Goal: Task Accomplishment & Management: Manage account settings

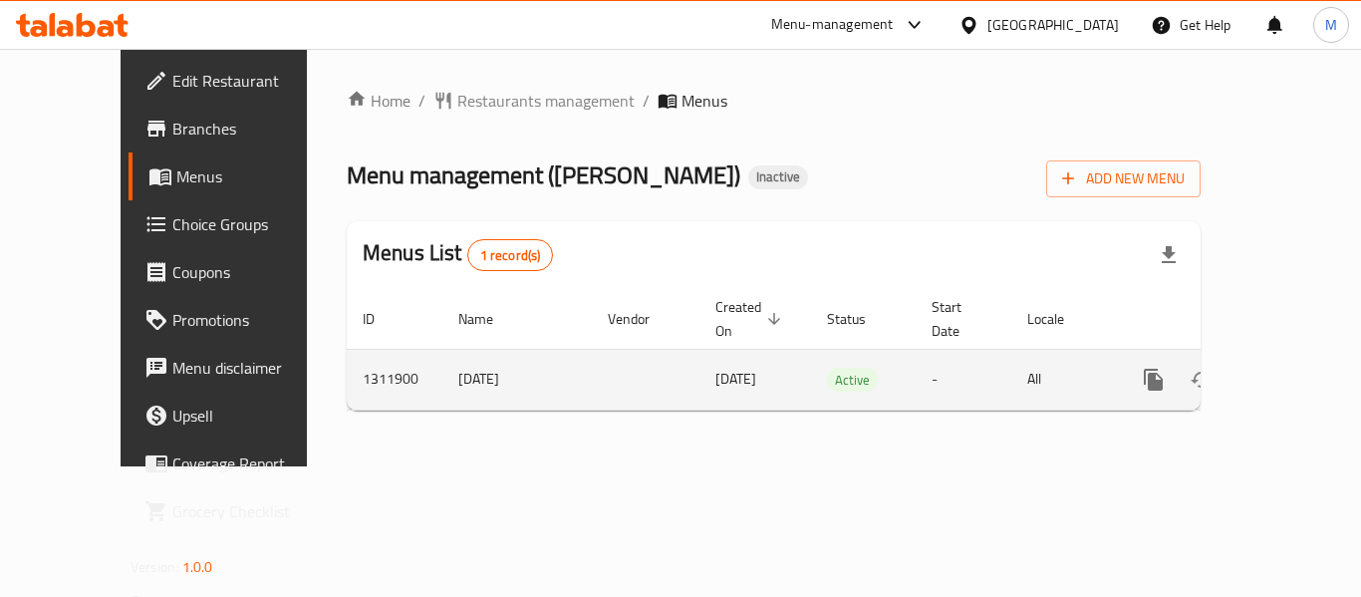
click at [1285, 368] on icon "enhanced table" at bounding box center [1297, 380] width 24 height 24
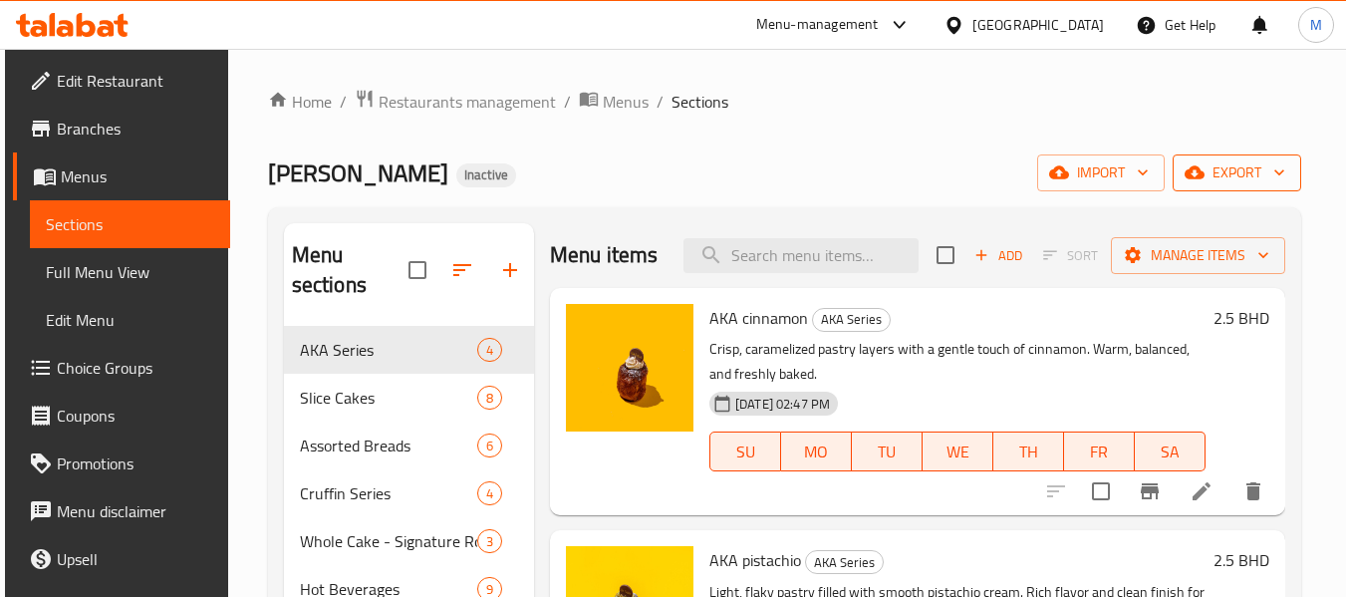
click at [1257, 174] on span "export" at bounding box center [1237, 172] width 97 height 25
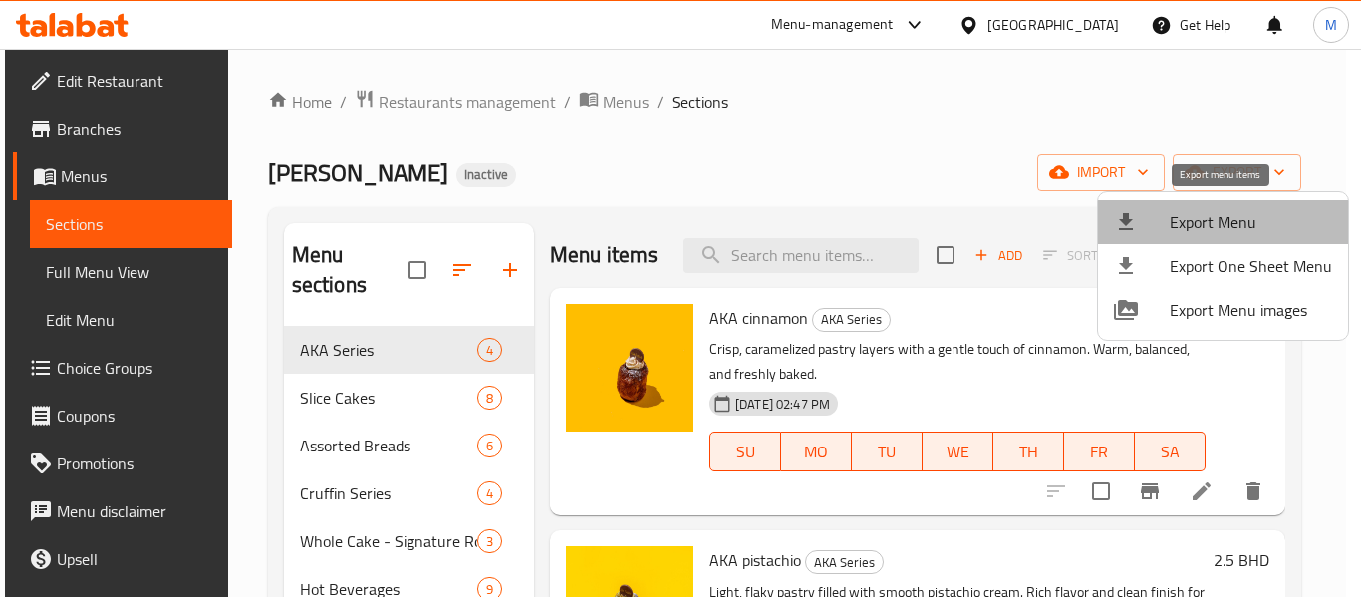
click at [1237, 215] on span "Export Menu" at bounding box center [1251, 222] width 162 height 24
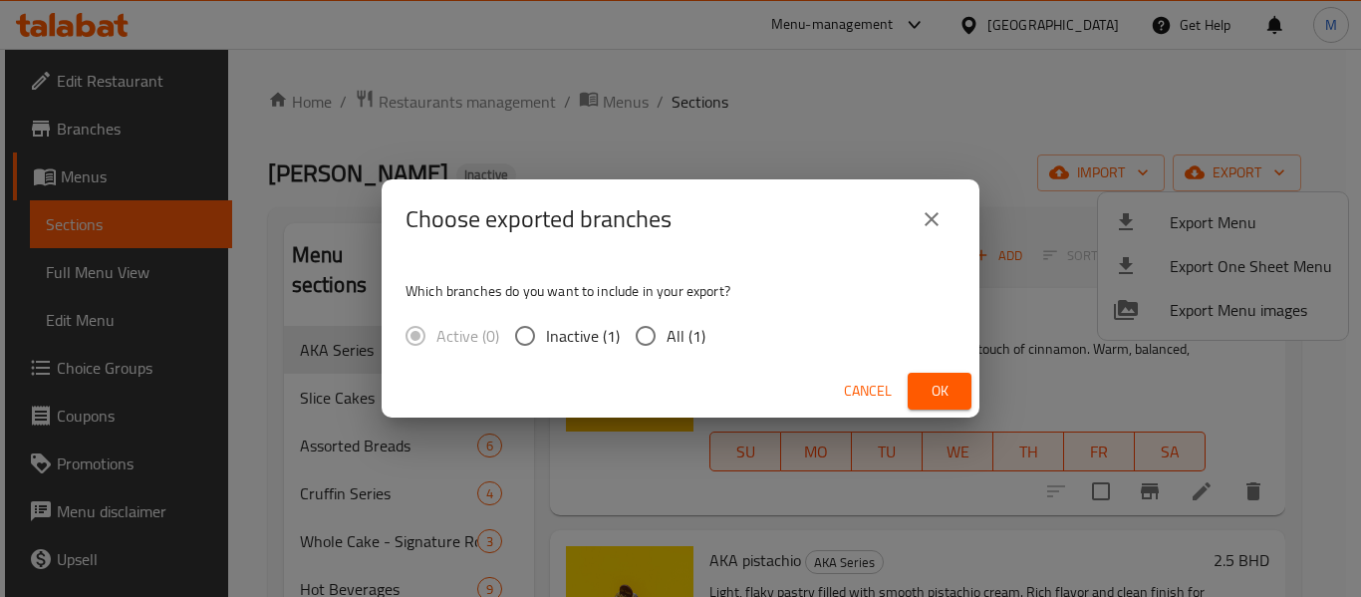
click at [667, 347] on span "All (1)" at bounding box center [686, 336] width 39 height 24
click at [667, 347] on input "All (1)" at bounding box center [646, 336] width 42 height 42
radio input "true"
click at [938, 394] on span "Ok" at bounding box center [940, 391] width 32 height 25
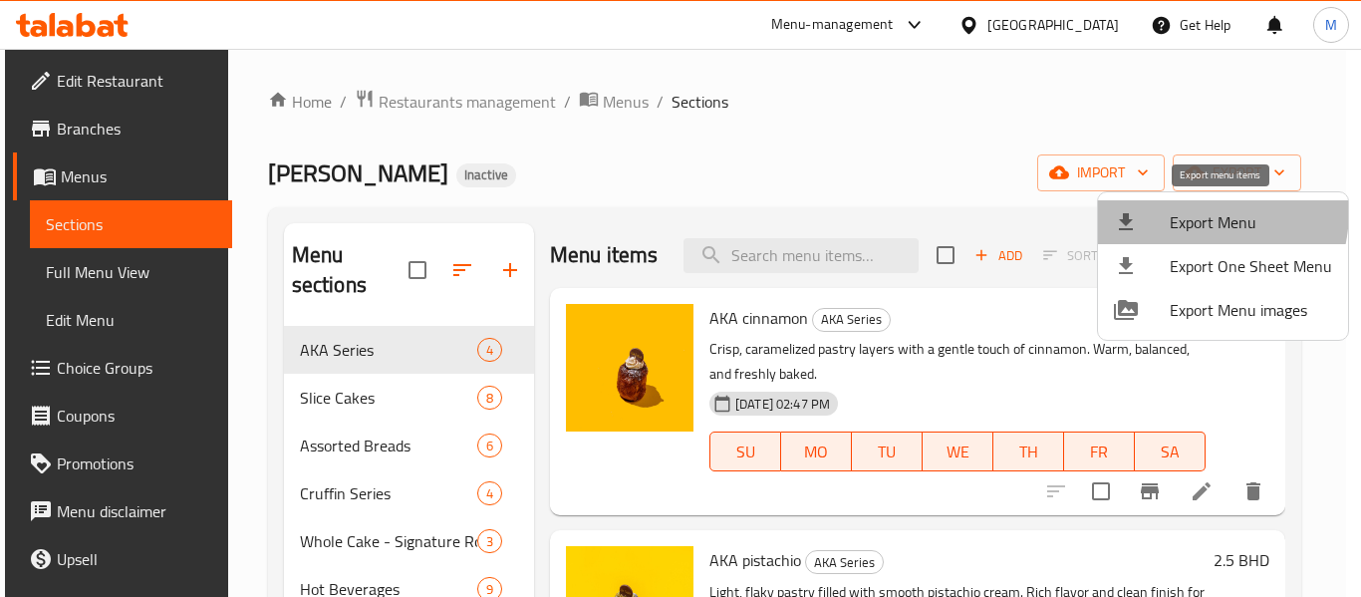
click at [1169, 209] on li "Export Menu" at bounding box center [1223, 222] width 250 height 44
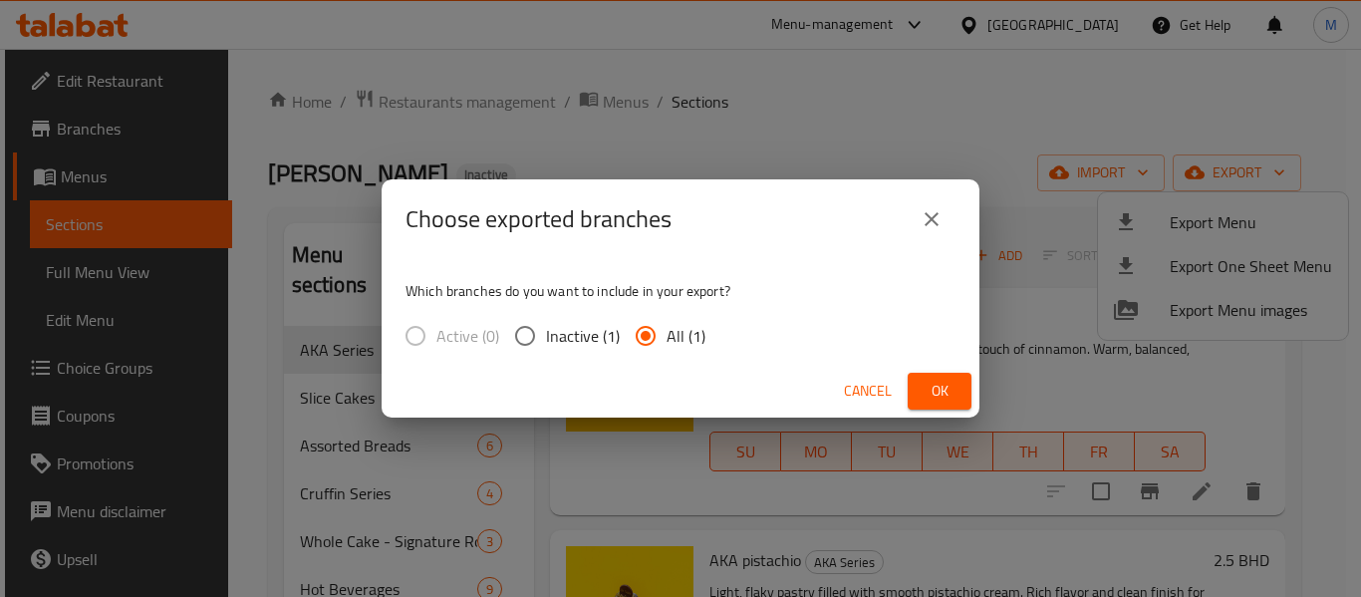
click at [682, 337] on span "All (1)" at bounding box center [686, 336] width 39 height 24
click at [667, 337] on input "All (1)" at bounding box center [646, 336] width 42 height 42
drag, startPoint x: 935, startPoint y: 387, endPoint x: 1075, endPoint y: 7, distance: 404.8
click at [936, 387] on span "Ok" at bounding box center [940, 391] width 32 height 25
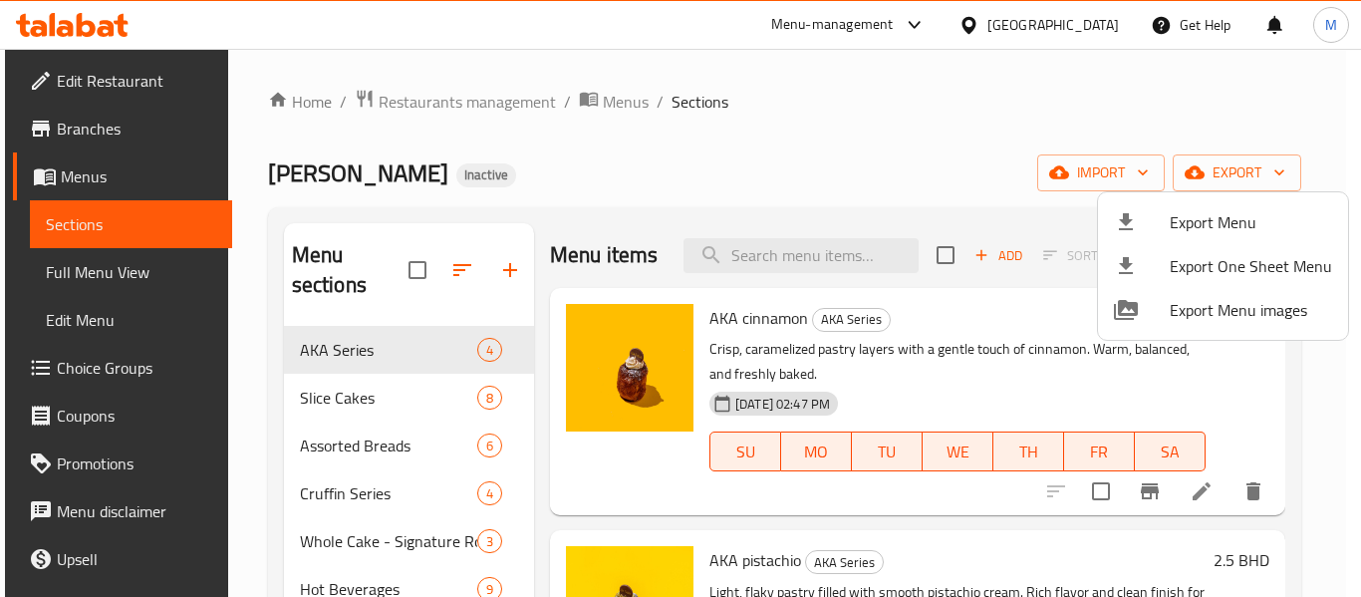
click at [85, 129] on div at bounding box center [680, 298] width 1361 height 597
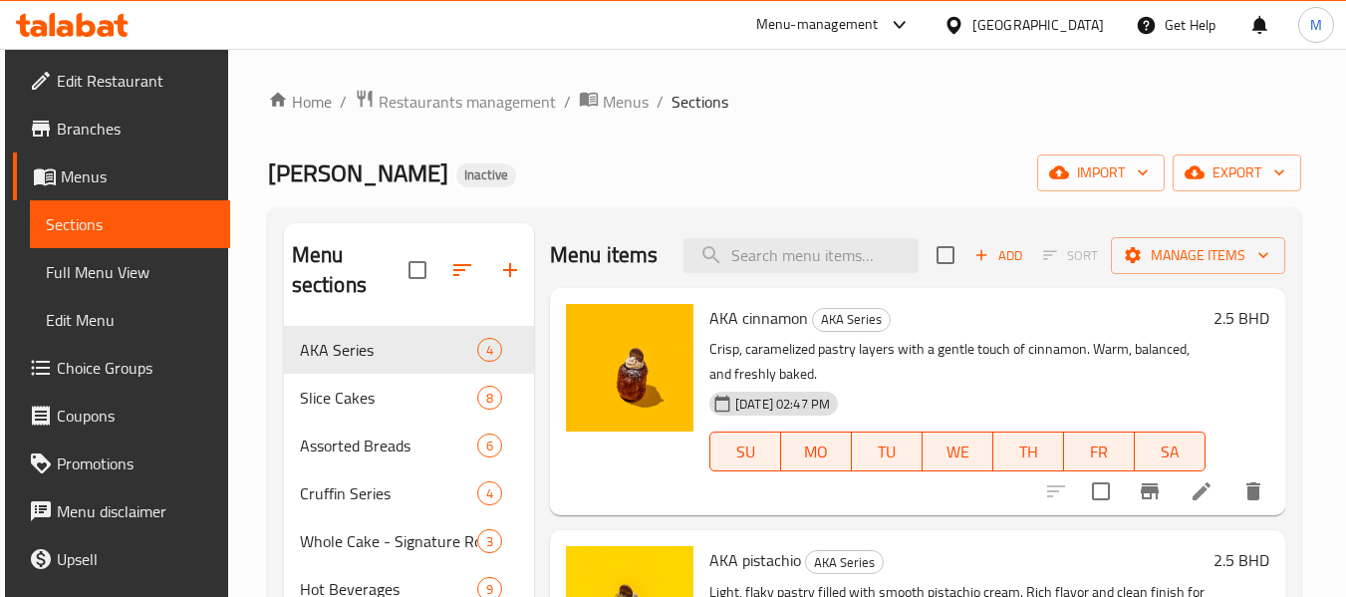
click at [85, 129] on span "Branches" at bounding box center [135, 129] width 157 height 24
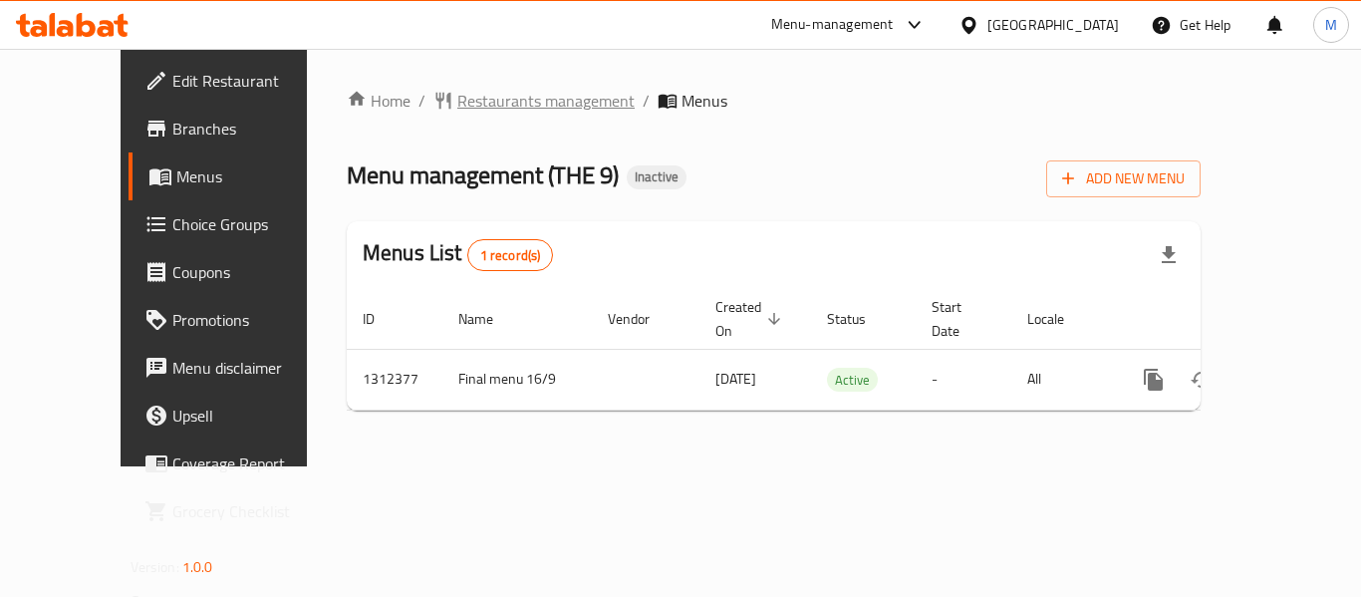
click at [457, 105] on span "Restaurants management" at bounding box center [545, 101] width 177 height 24
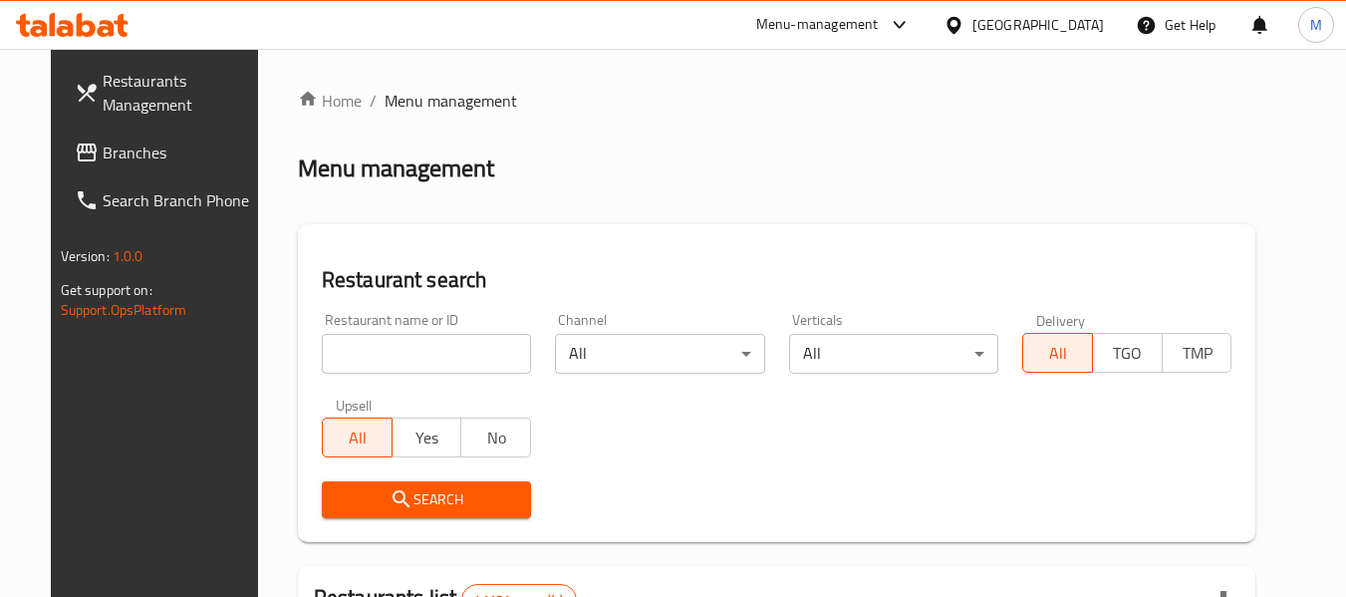
click at [965, 27] on icon at bounding box center [954, 25] width 21 height 21
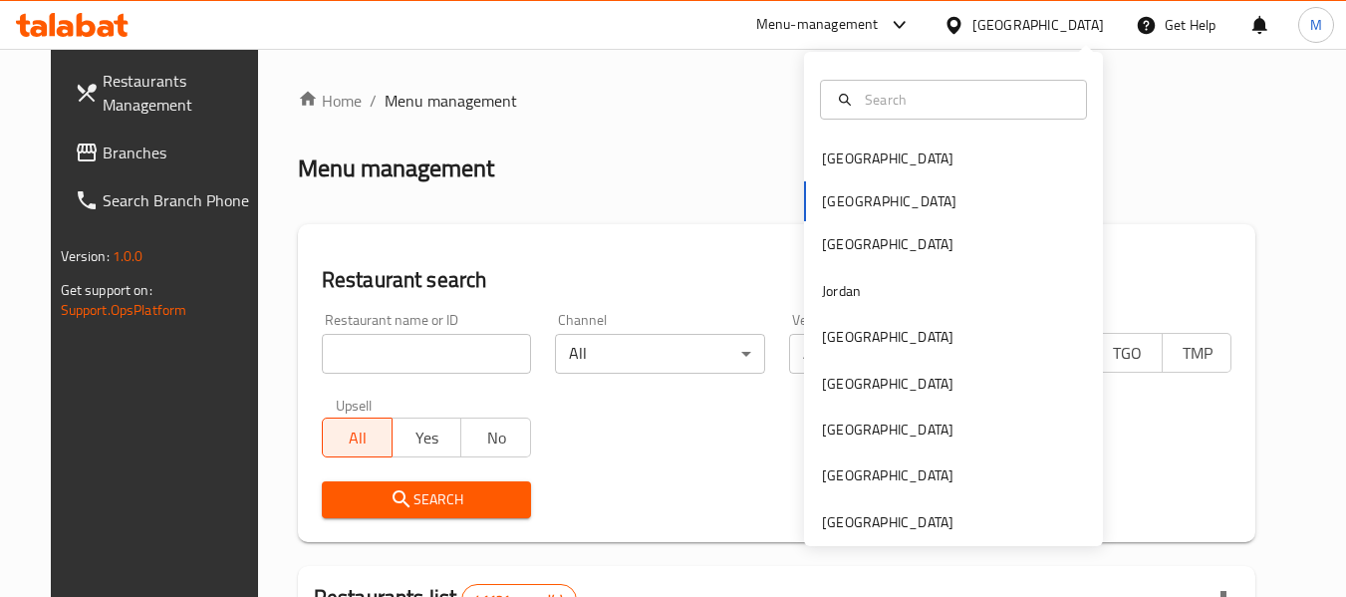
click at [965, 27] on icon at bounding box center [954, 25] width 21 height 21
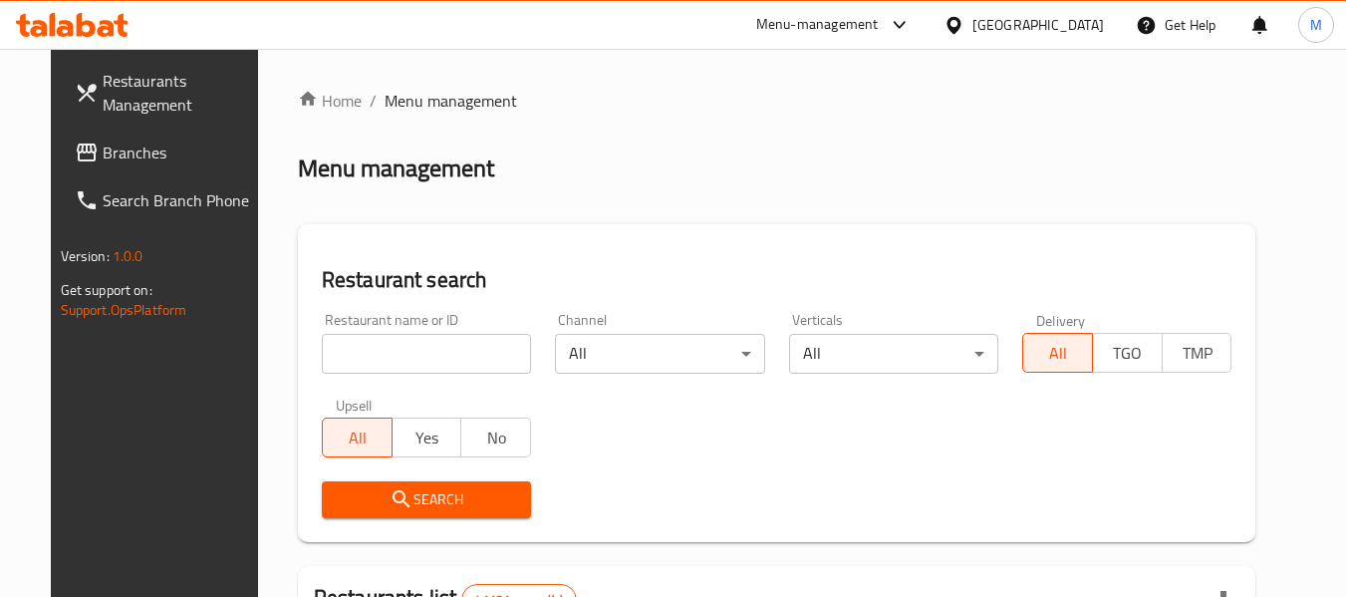
click at [965, 27] on icon at bounding box center [954, 25] width 21 height 21
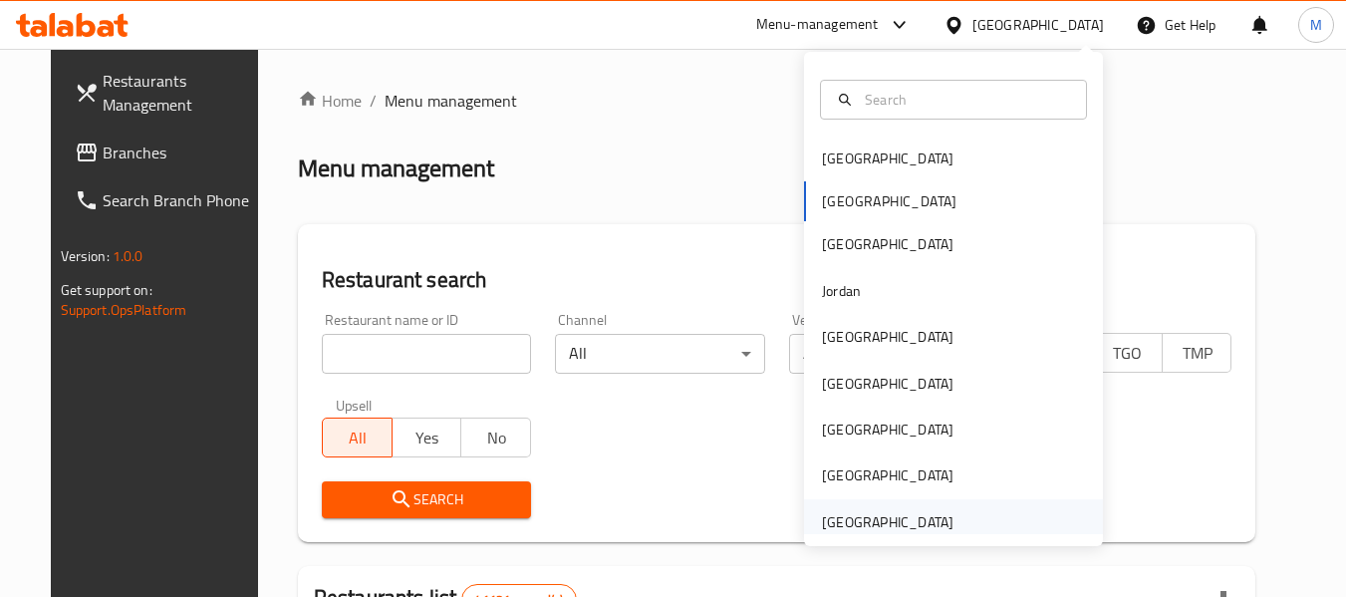
click at [891, 527] on div "[GEOGRAPHIC_DATA]" at bounding box center [888, 522] width 132 height 22
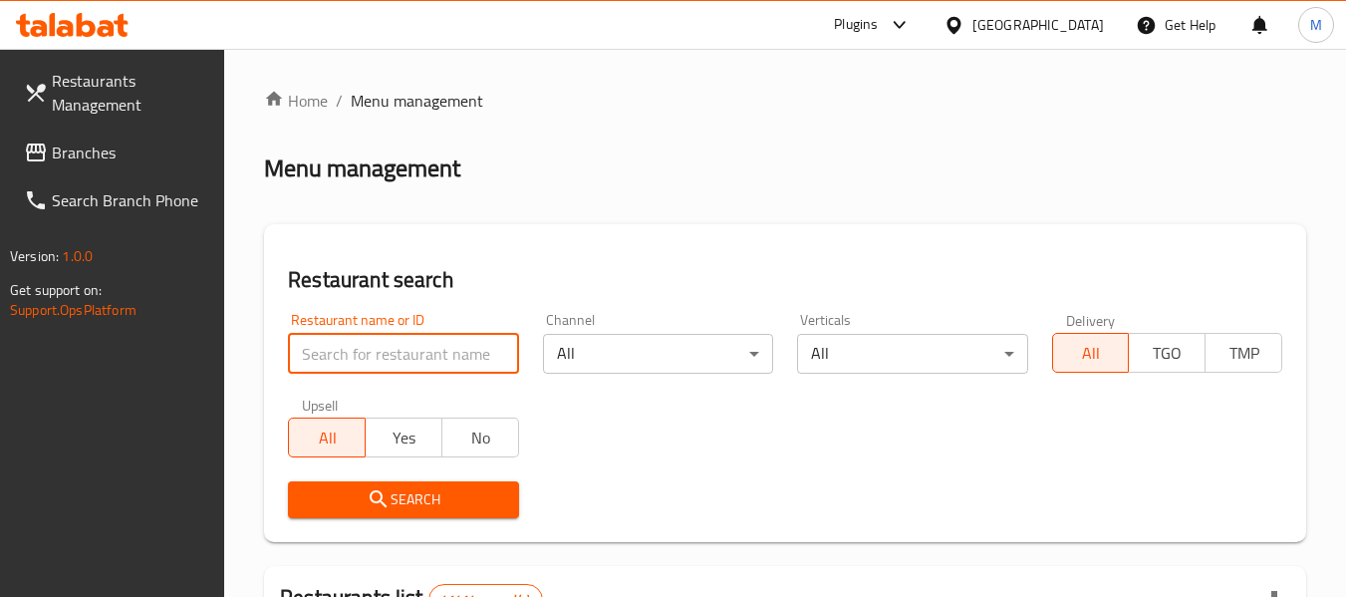
click at [455, 350] on input "search" at bounding box center [403, 354] width 230 height 40
paste input "Tuk Tuk Restaurant"
type input "Tuk Tuk Restaurant"
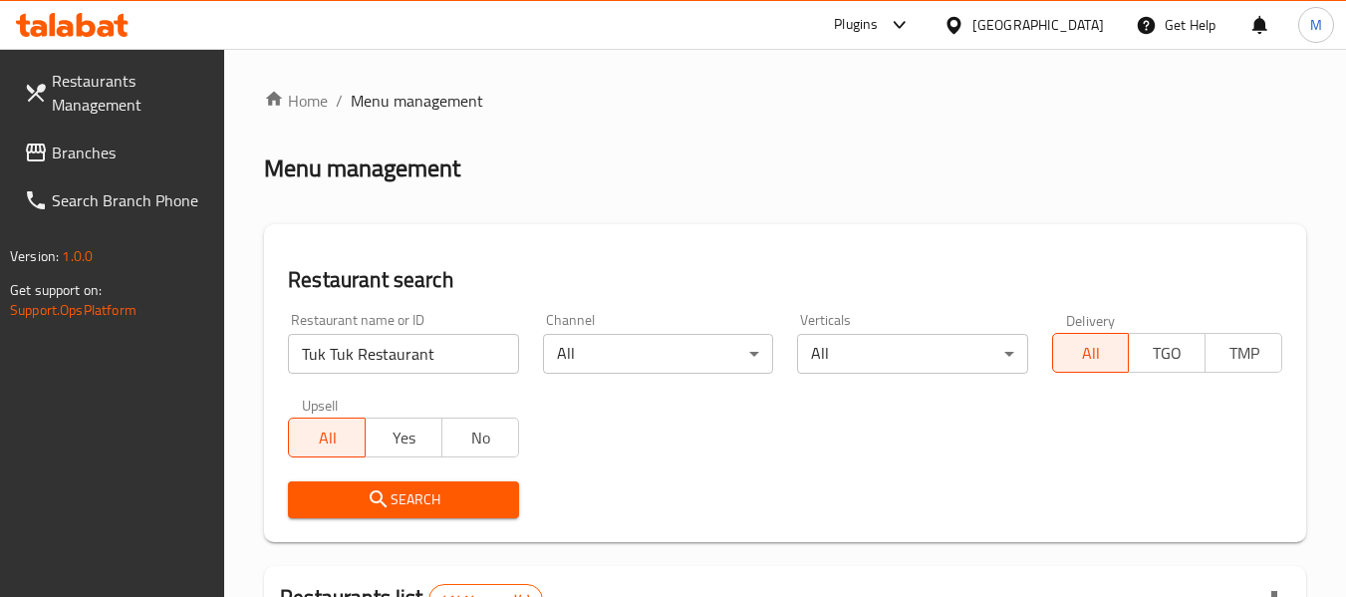
click at [440, 488] on span "Search" at bounding box center [403, 499] width 198 height 25
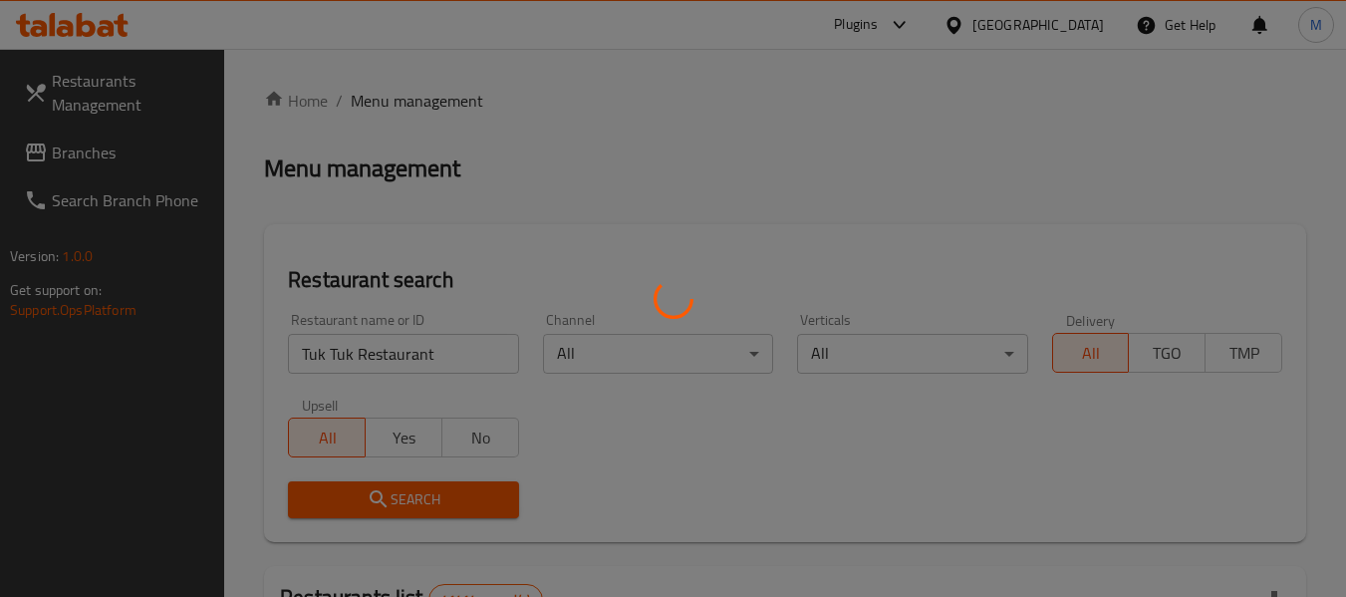
click at [438, 488] on div at bounding box center [673, 298] width 1346 height 597
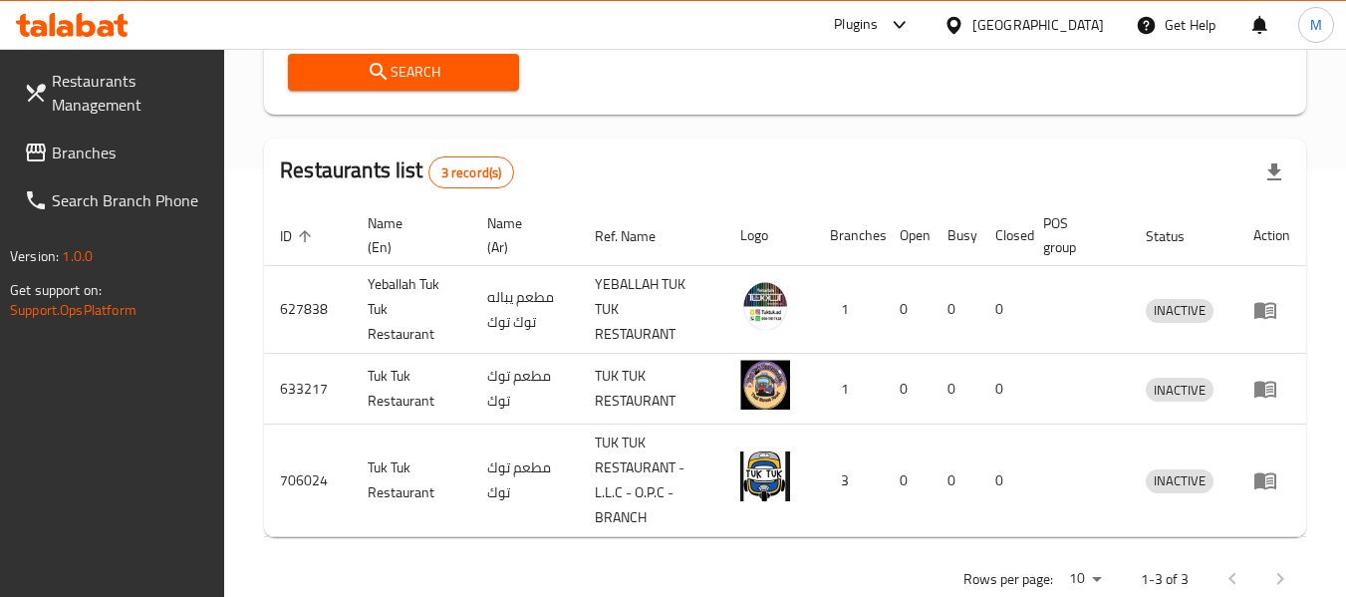
scroll to position [467, 0]
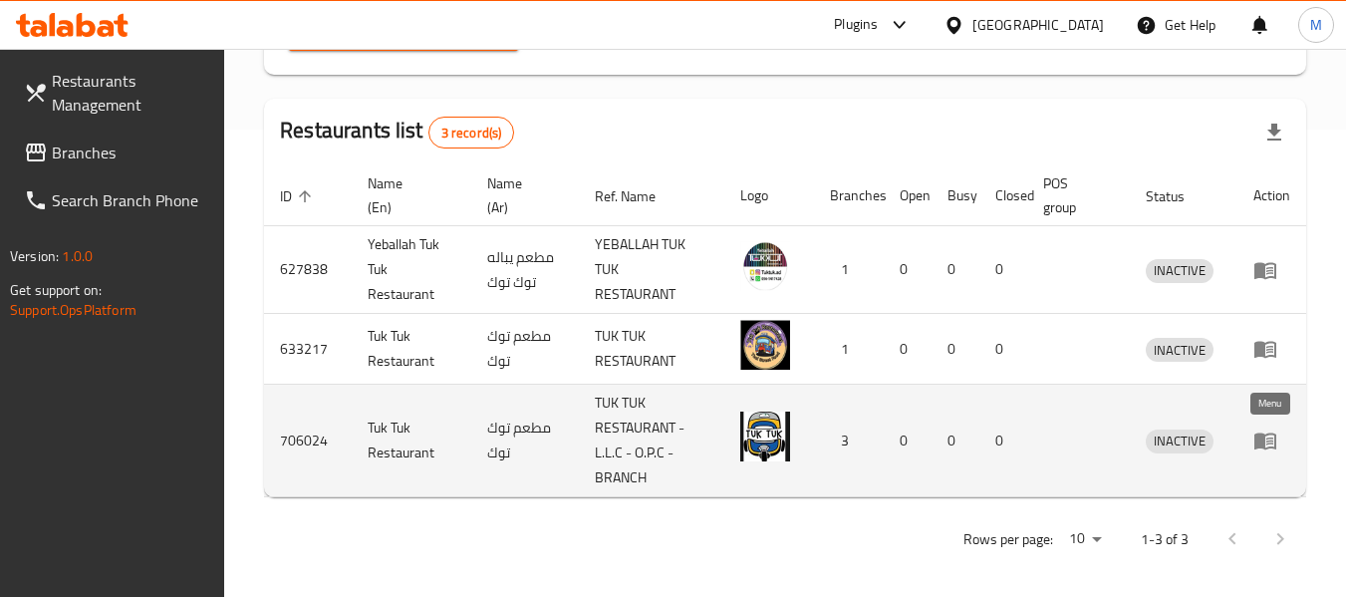
click at [1262, 436] on icon "enhanced table" at bounding box center [1266, 441] width 22 height 17
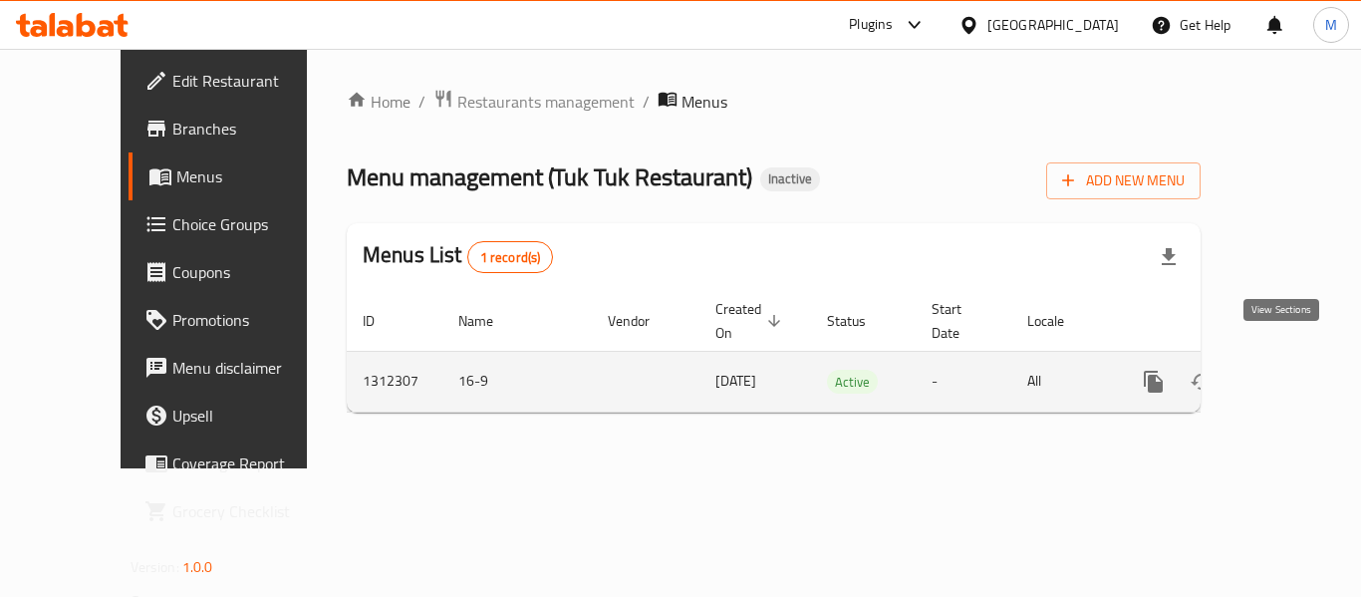
click at [1285, 370] on icon "enhanced table" at bounding box center [1297, 382] width 24 height 24
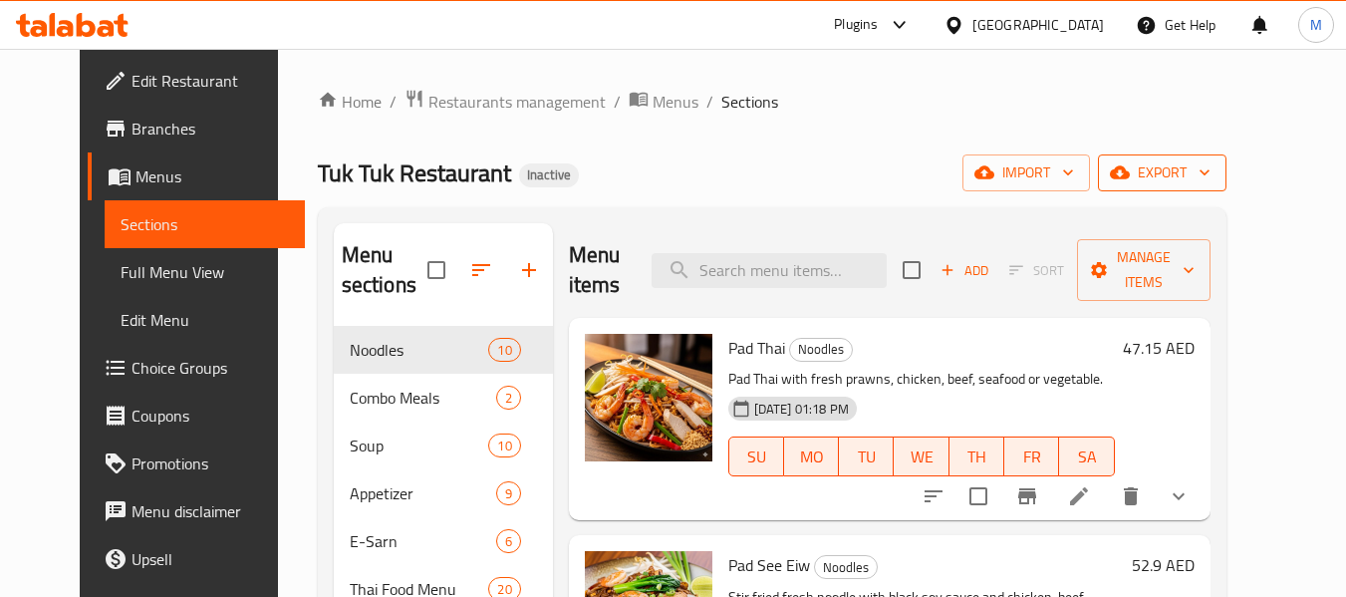
click at [1211, 163] on span "export" at bounding box center [1162, 172] width 97 height 25
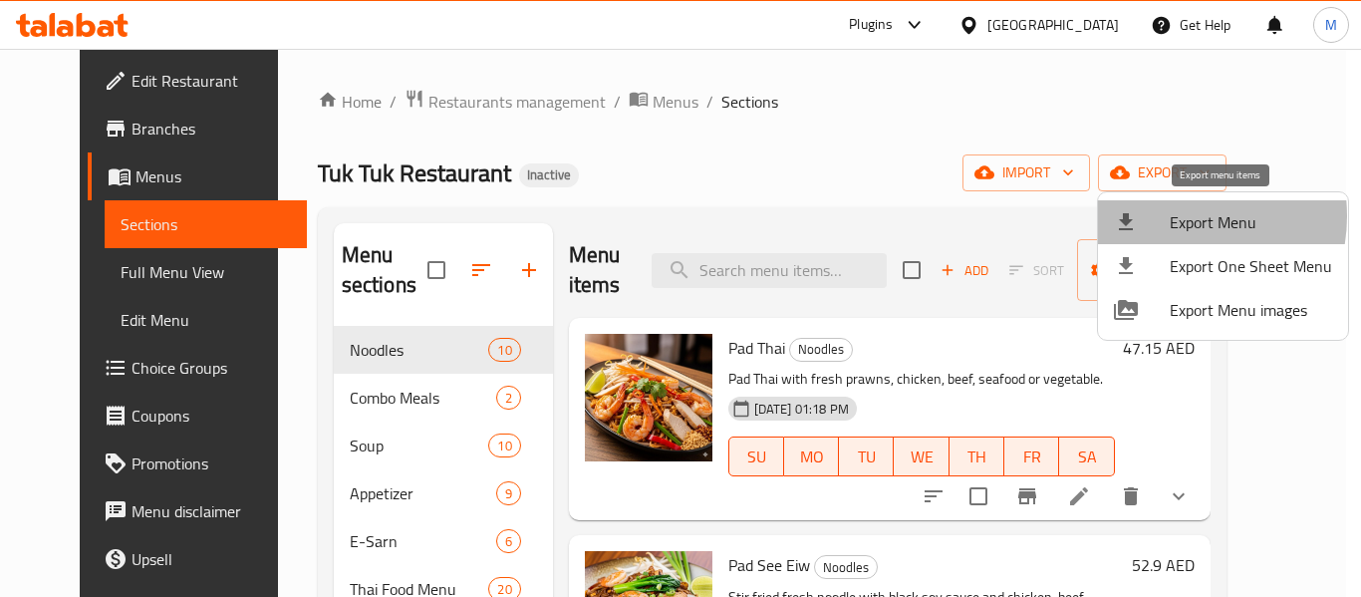
click at [1171, 216] on span "Export Menu" at bounding box center [1251, 222] width 162 height 24
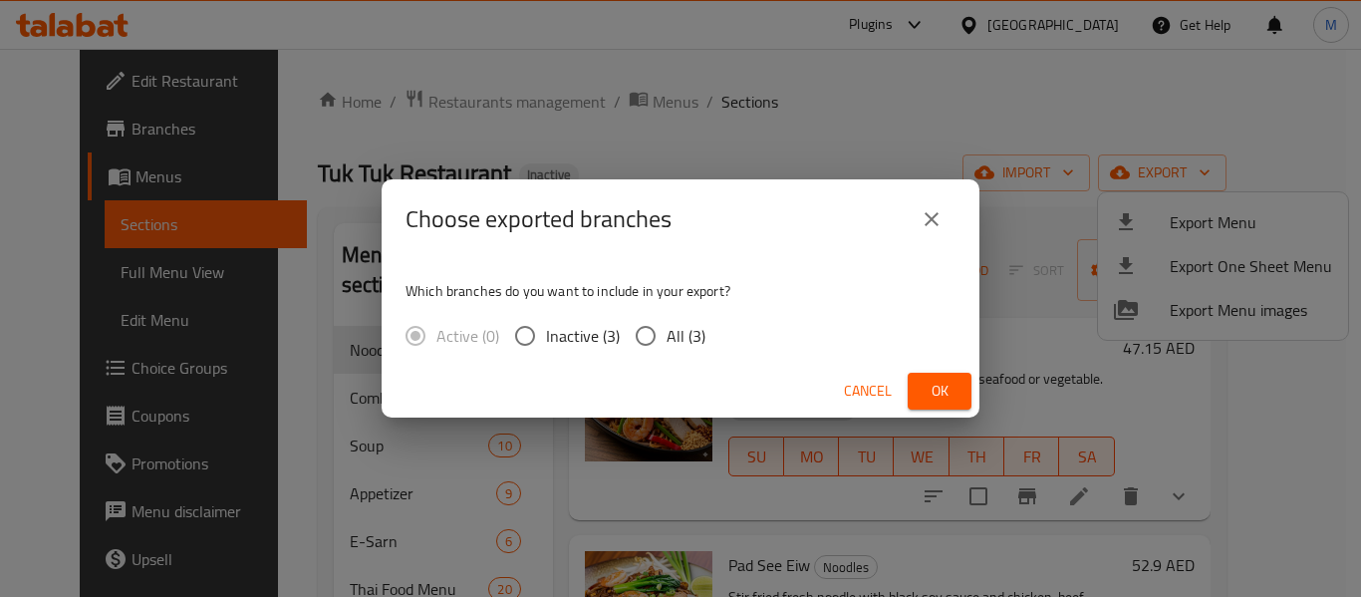
click at [690, 343] on span "All (3)" at bounding box center [686, 336] width 39 height 24
click at [667, 343] on input "All (3)" at bounding box center [646, 336] width 42 height 42
radio input "true"
drag, startPoint x: 963, startPoint y: 382, endPoint x: 1064, endPoint y: 19, distance: 376.7
click at [963, 380] on button "Ok" at bounding box center [940, 391] width 64 height 37
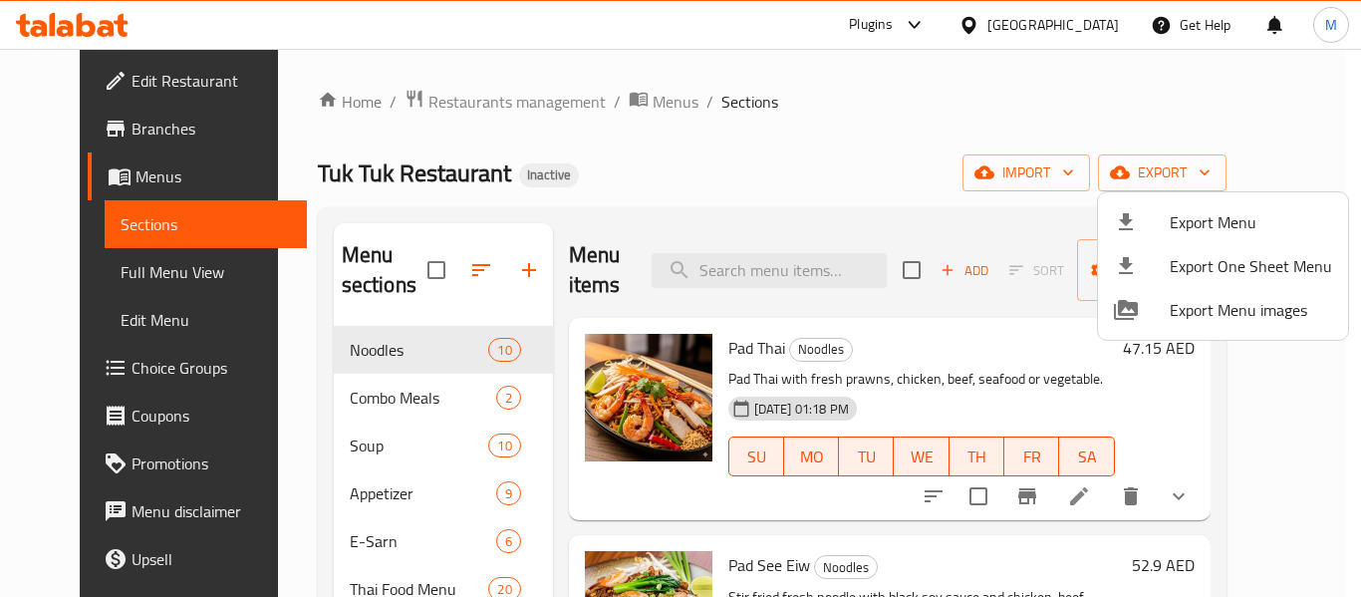
click at [1076, 30] on div at bounding box center [680, 298] width 1361 height 597
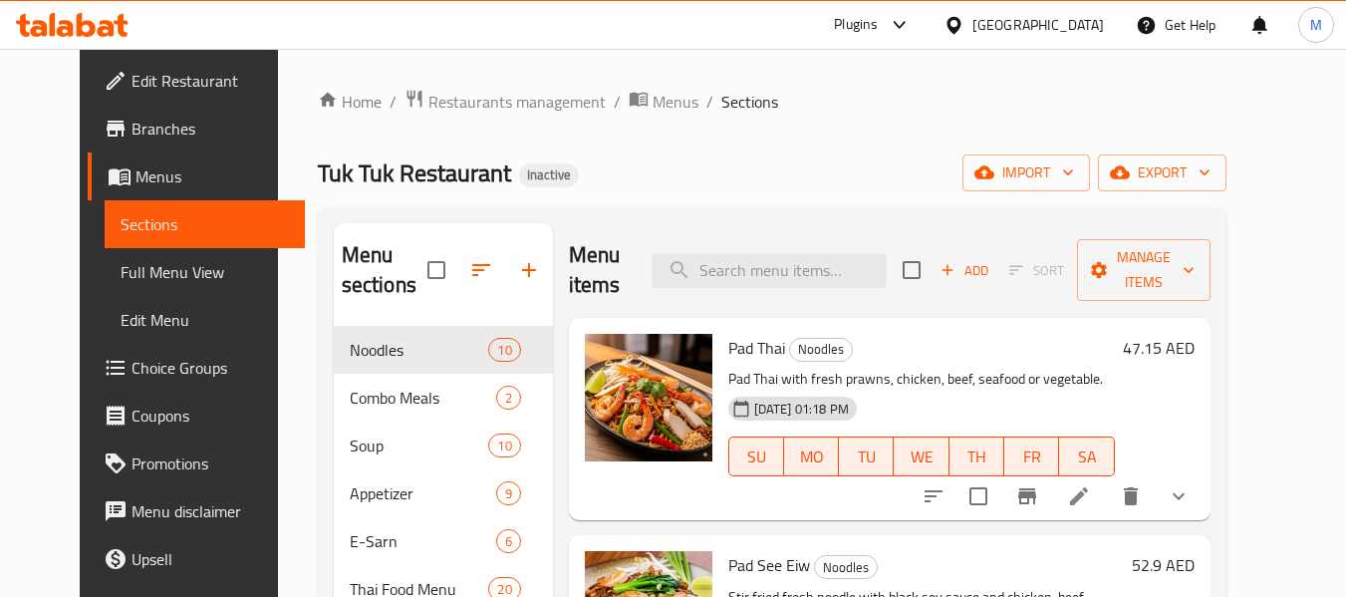
click at [1076, 30] on div "[GEOGRAPHIC_DATA]" at bounding box center [1039, 25] width 132 height 22
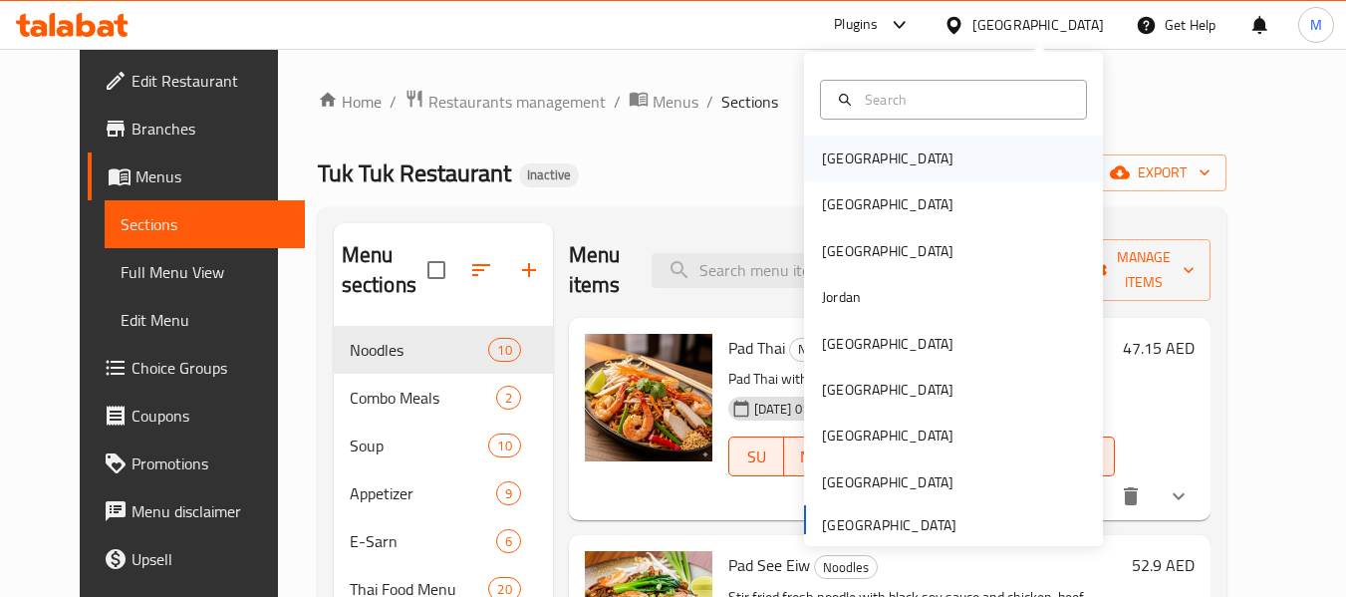
click at [836, 154] on div "[GEOGRAPHIC_DATA]" at bounding box center [888, 158] width 132 height 22
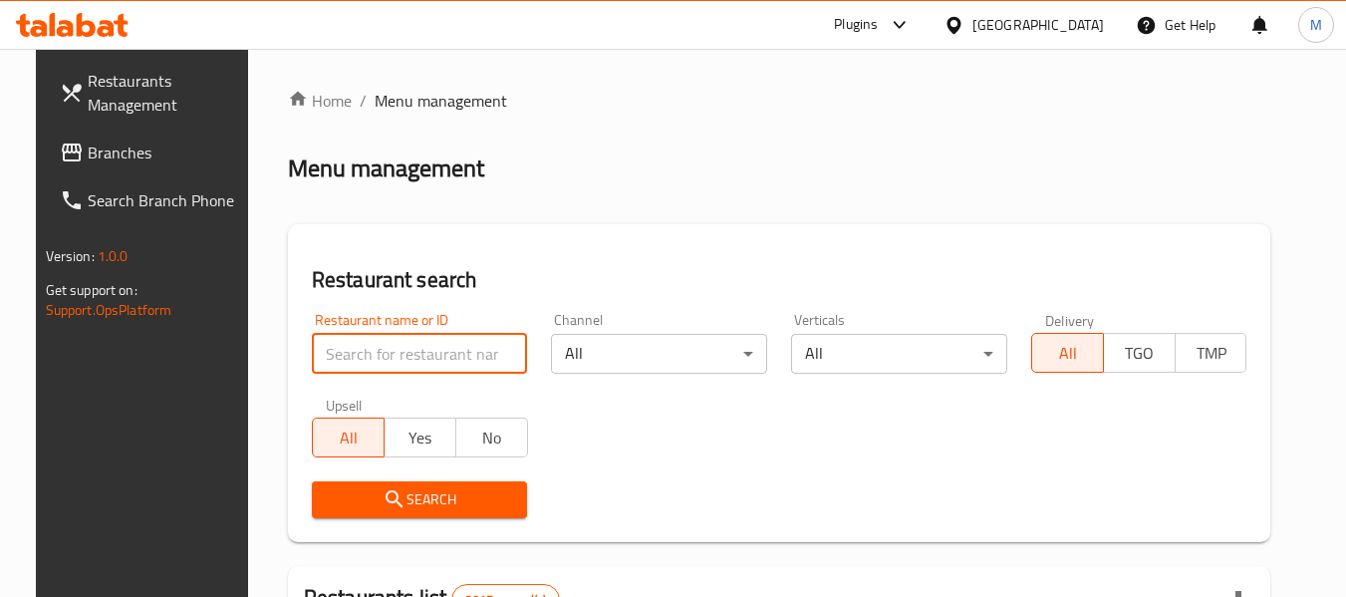
click at [462, 355] on input "search" at bounding box center [420, 354] width 216 height 40
paste input "Teaghwa Cafeteria"
type input "Teaghwa Cafeteria"
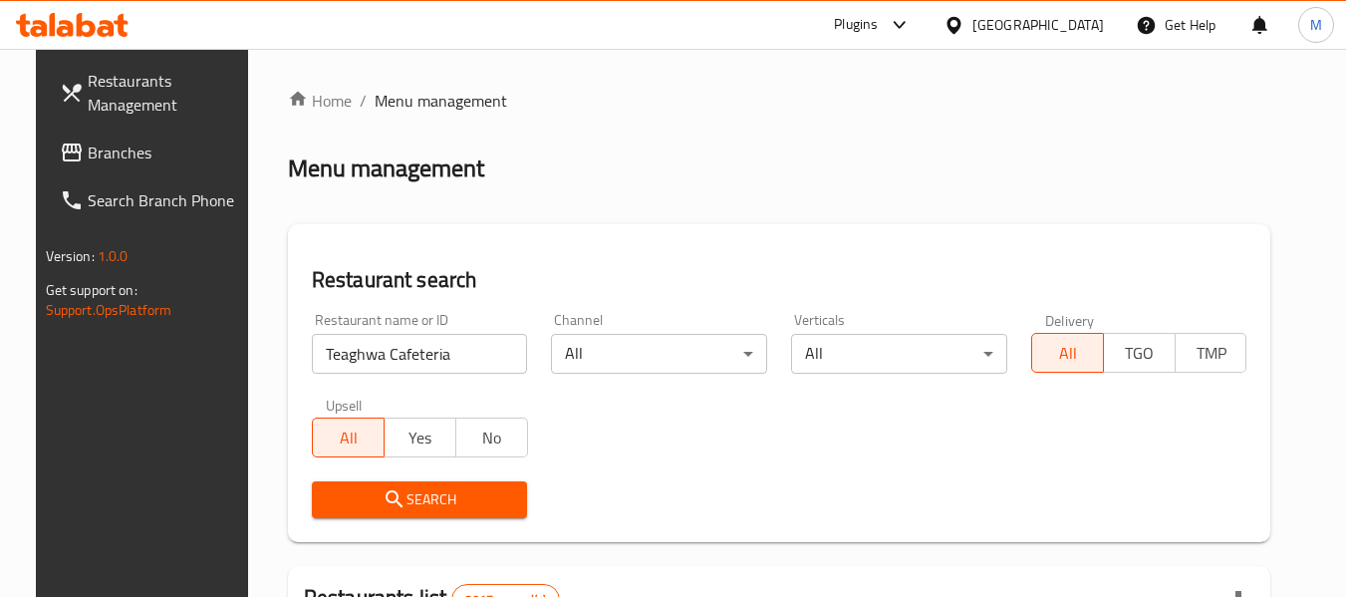
click at [423, 502] on span "Search" at bounding box center [420, 499] width 184 height 25
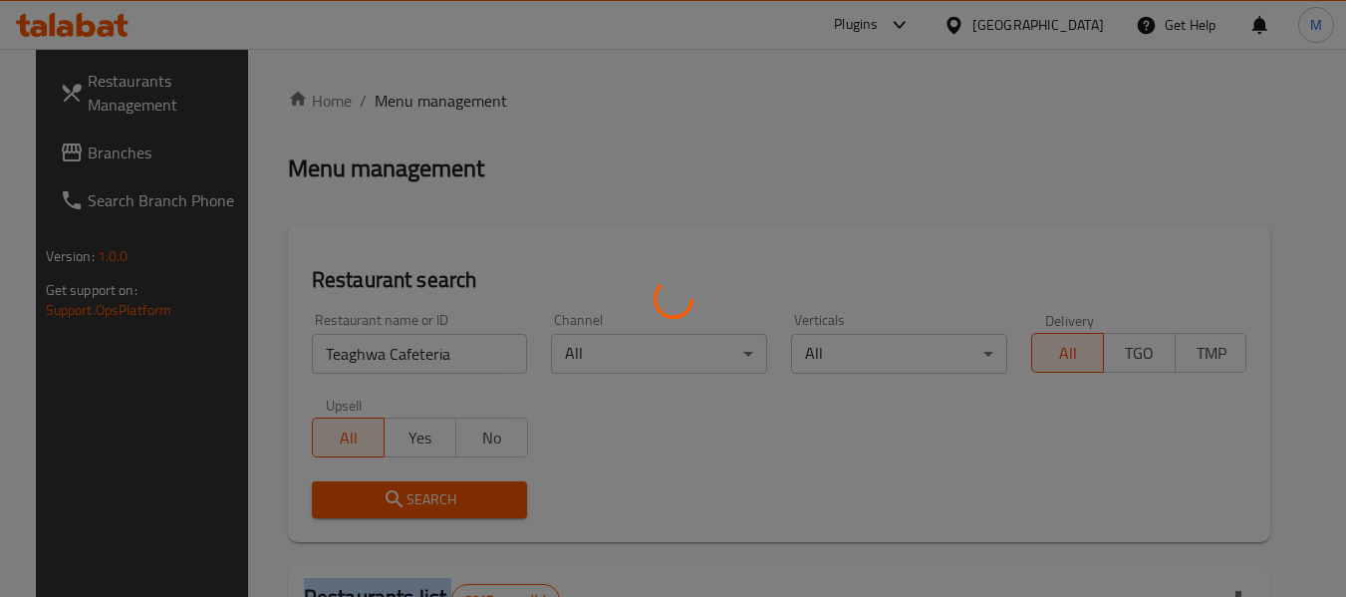
click at [423, 502] on div at bounding box center [673, 298] width 1346 height 597
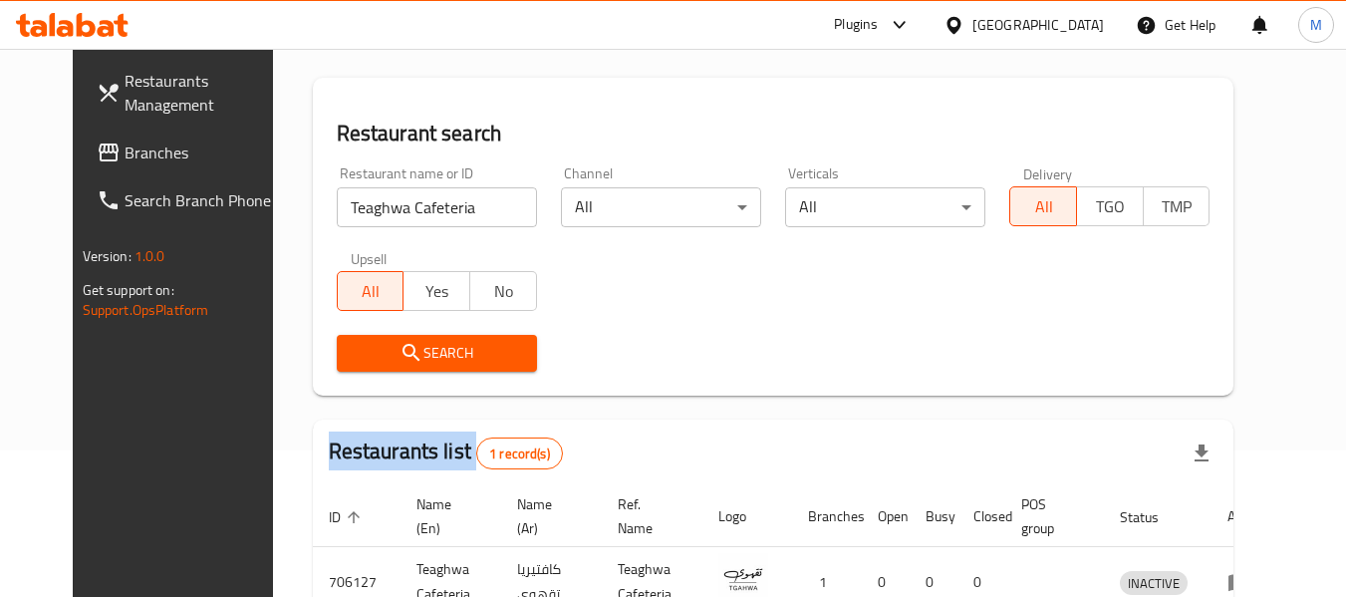
scroll to position [275, 0]
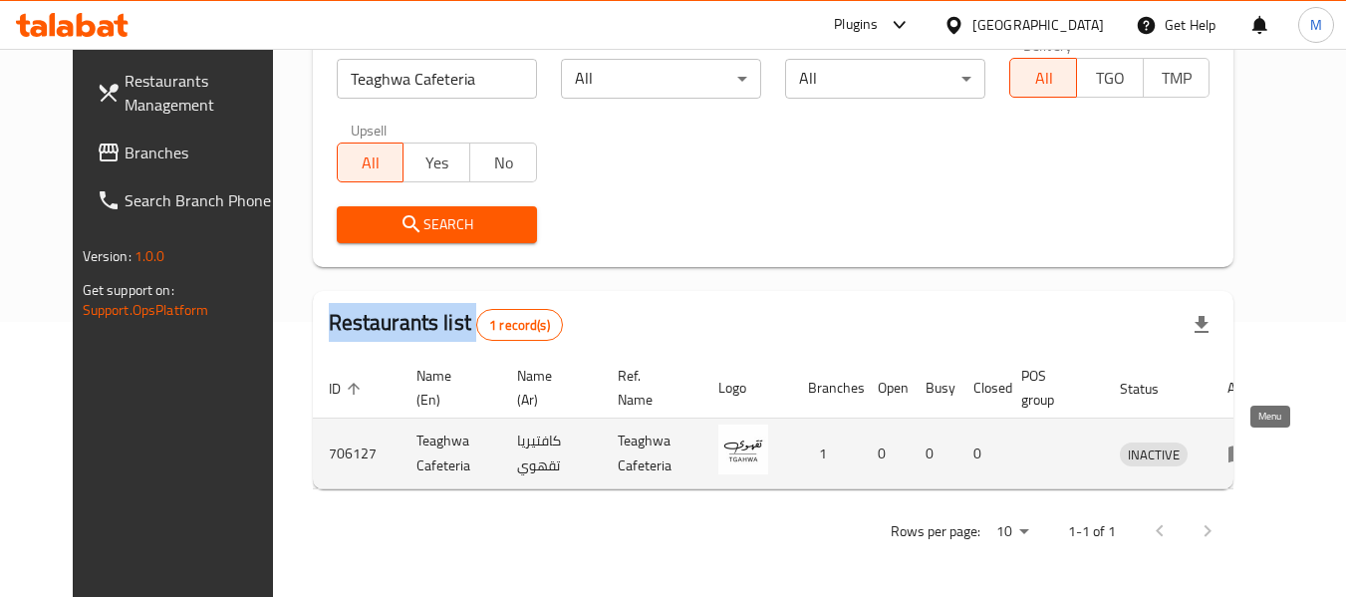
click at [1252, 451] on icon "enhanced table" at bounding box center [1240, 453] width 24 height 24
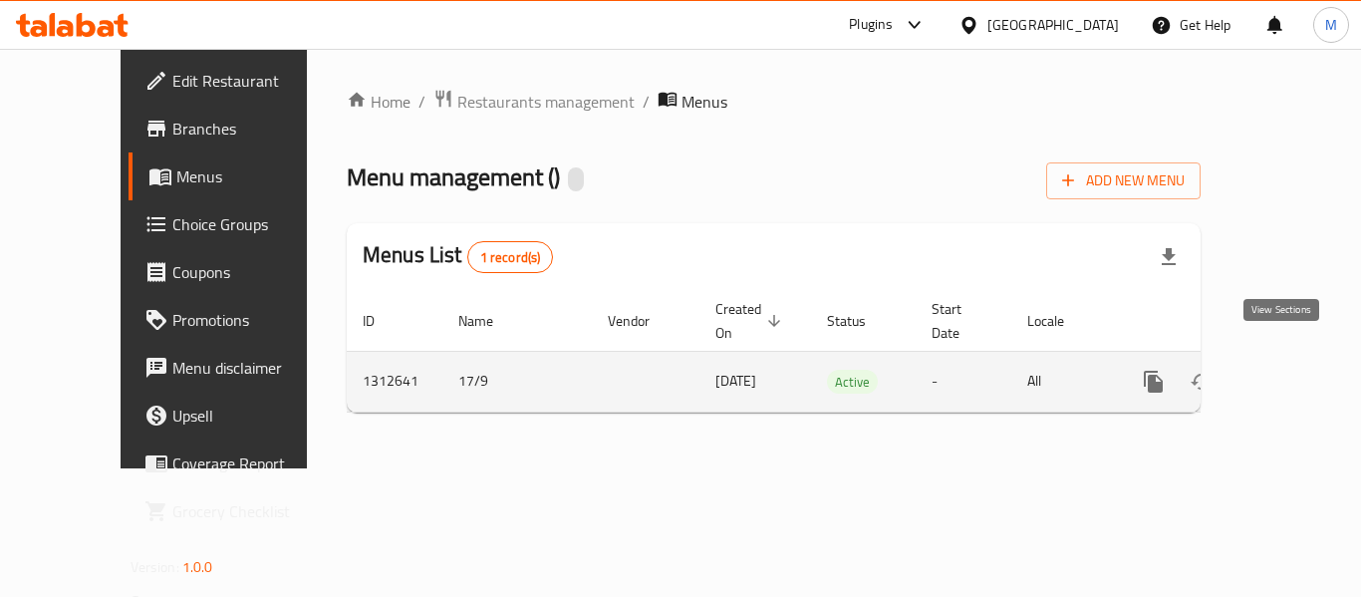
click at [1285, 370] on icon "enhanced table" at bounding box center [1297, 382] width 24 height 24
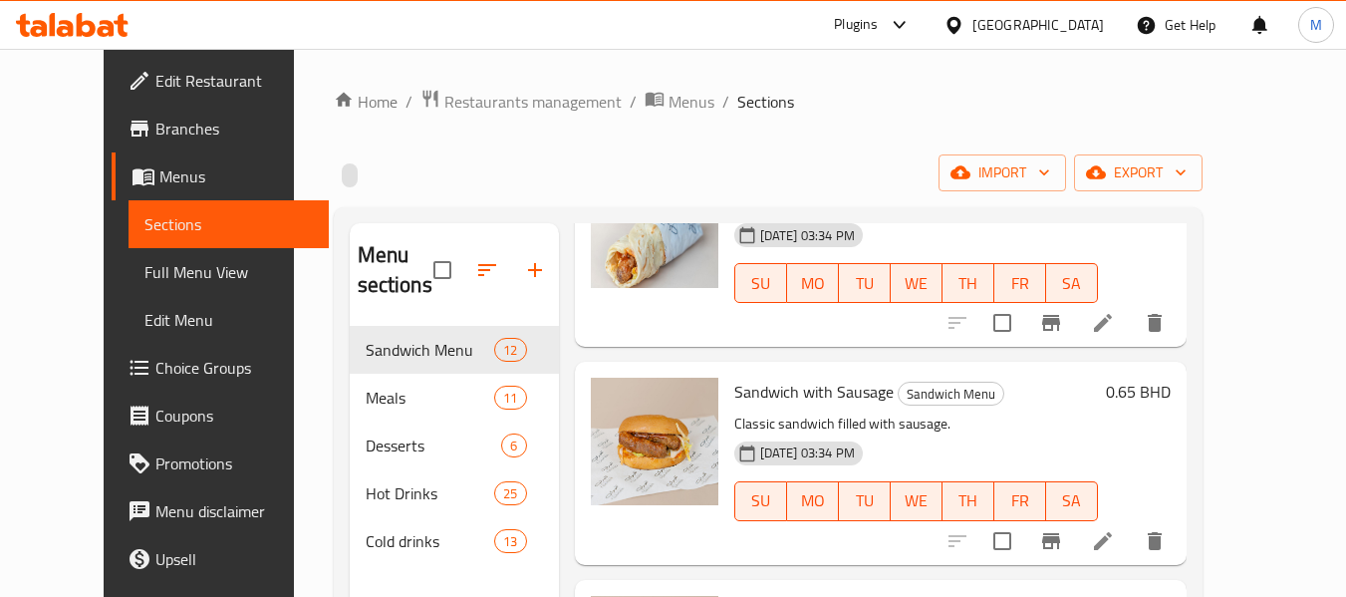
scroll to position [1196, 0]
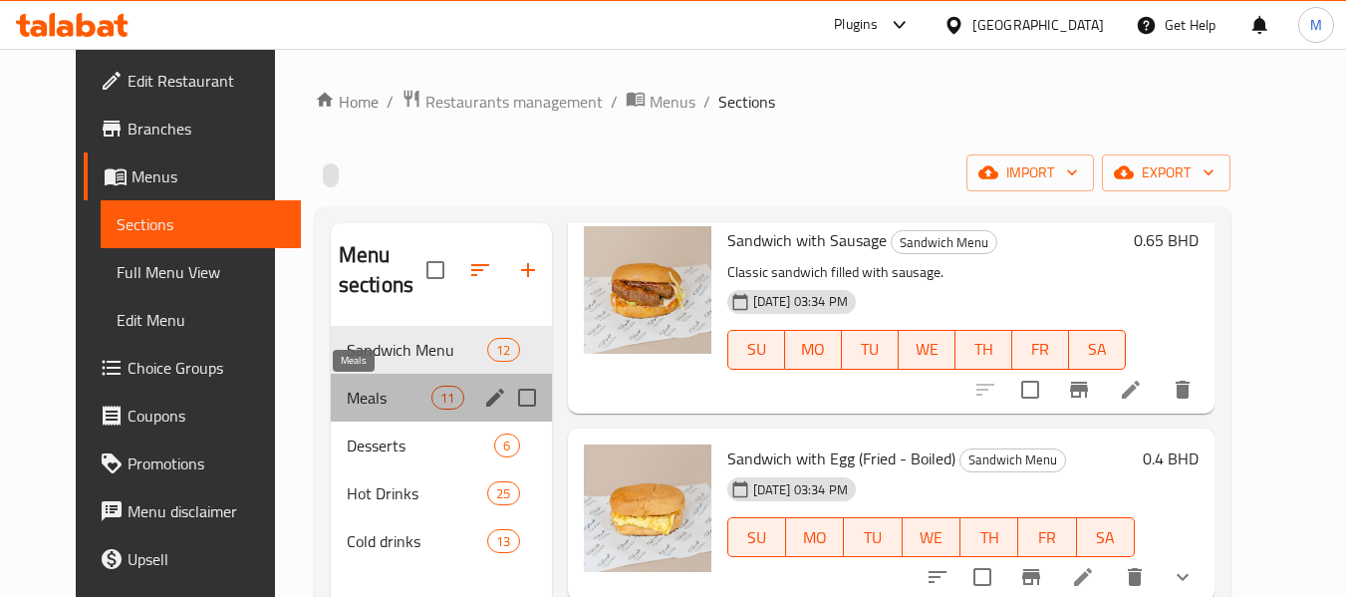
click at [370, 402] on span "Meals" at bounding box center [389, 398] width 85 height 24
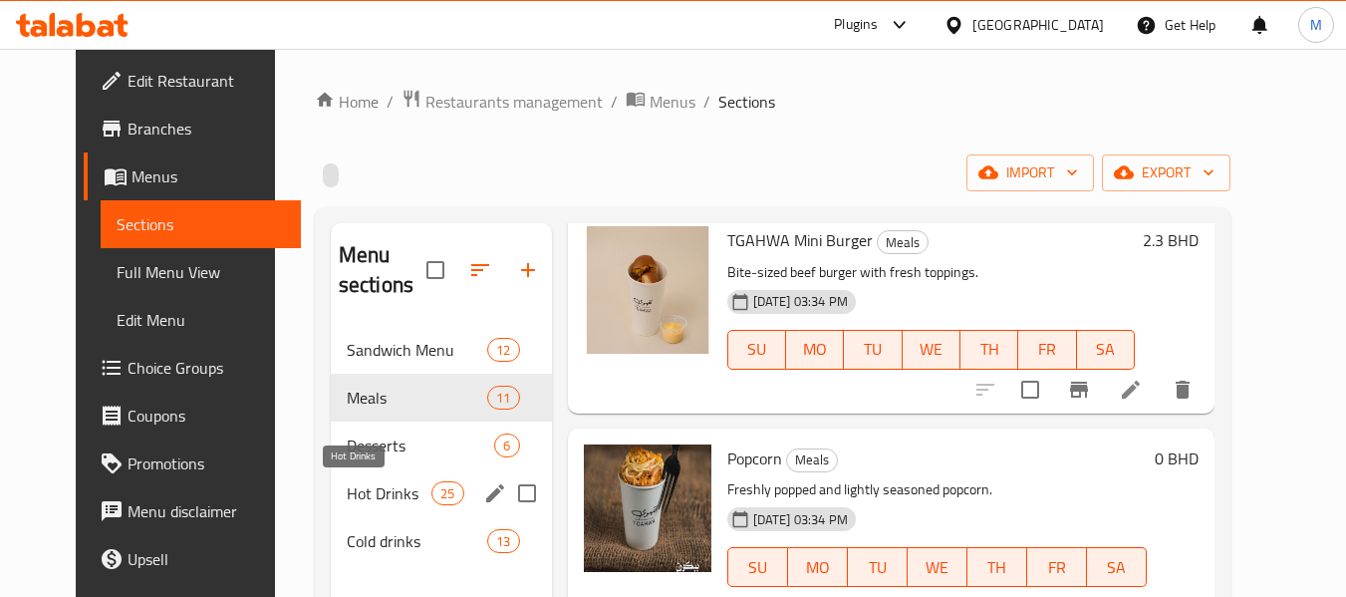
click at [394, 501] on span "Hot Drinks" at bounding box center [389, 493] width 85 height 24
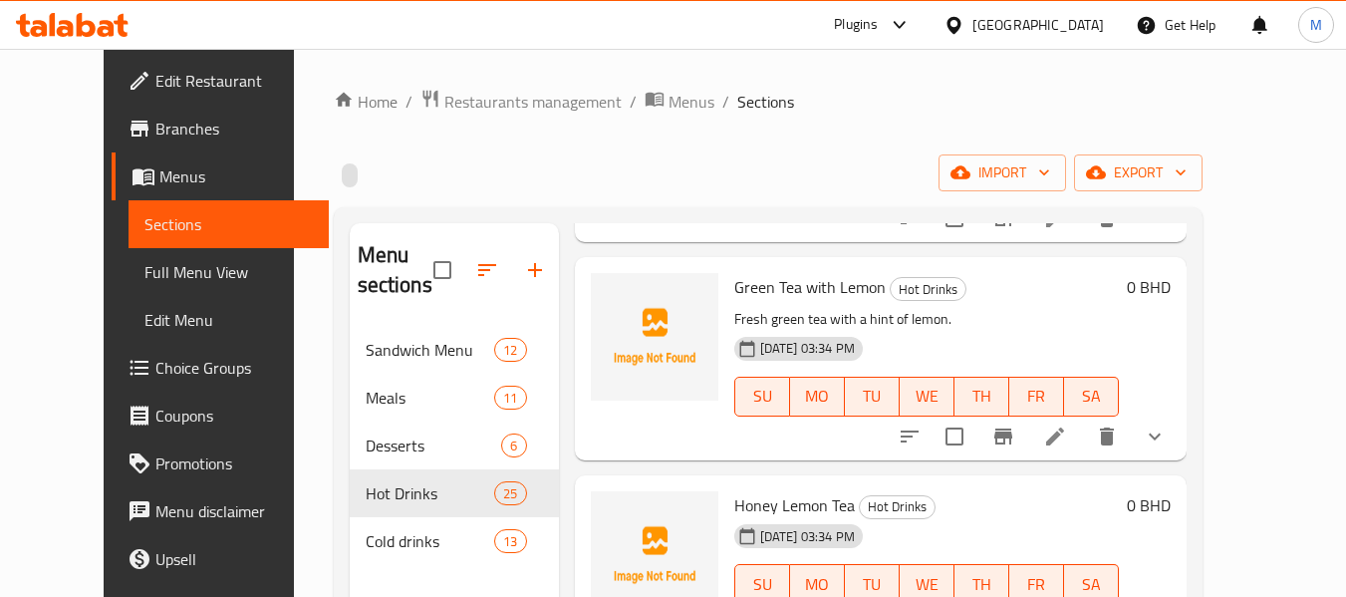
scroll to position [1993, 0]
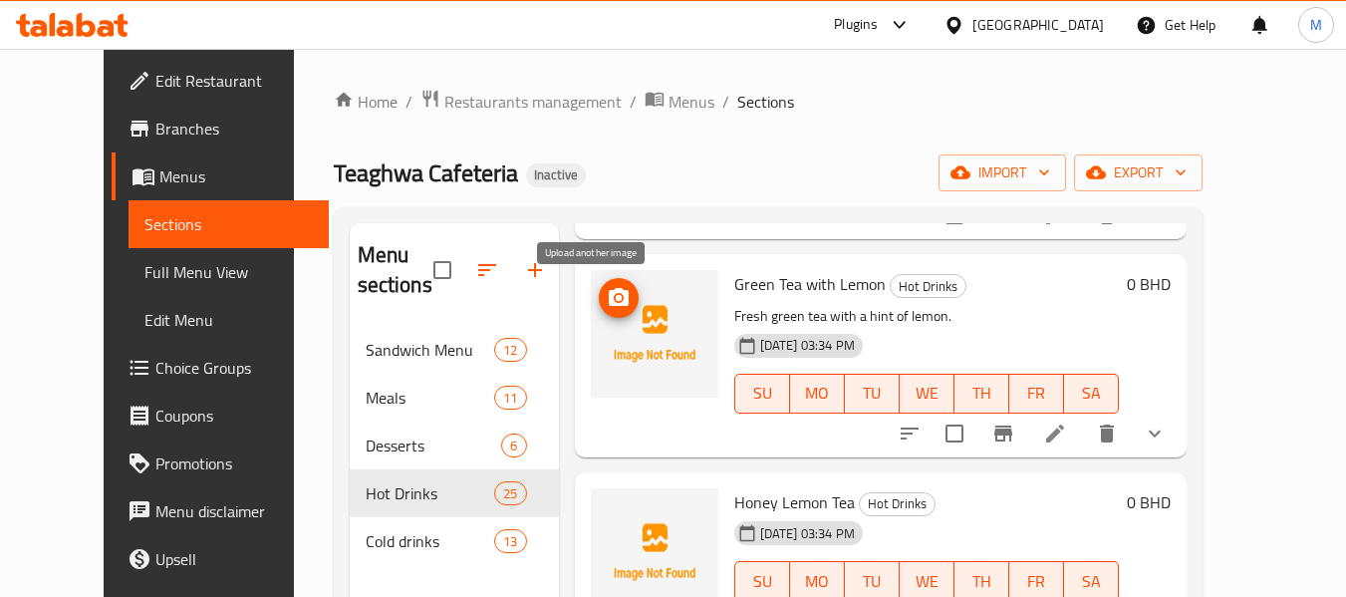
click at [609, 291] on icon "upload picture" at bounding box center [619, 297] width 20 height 18
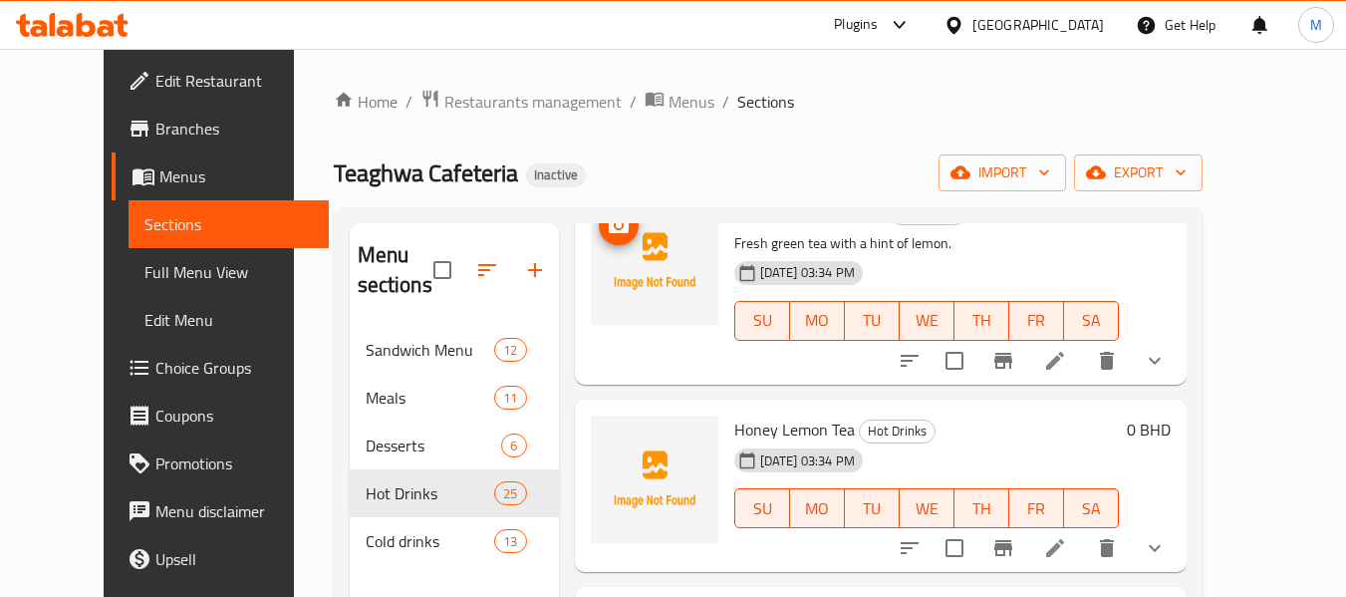
scroll to position [2093, 0]
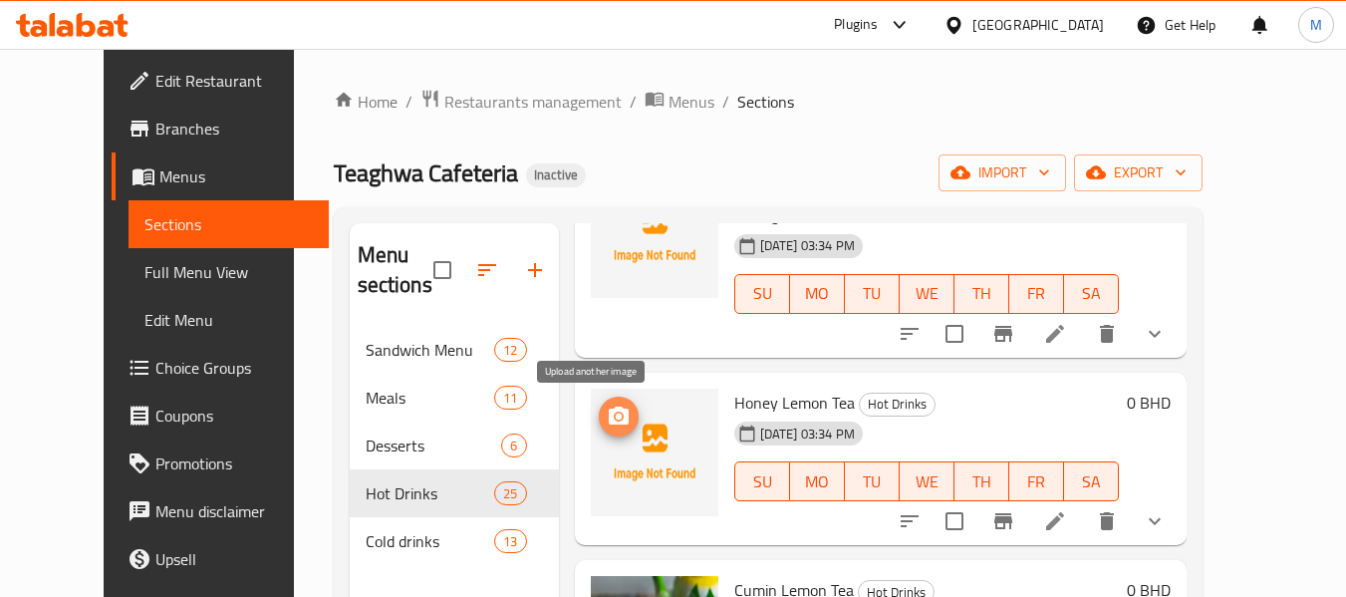
click at [607, 413] on icon "upload picture" at bounding box center [619, 417] width 24 height 24
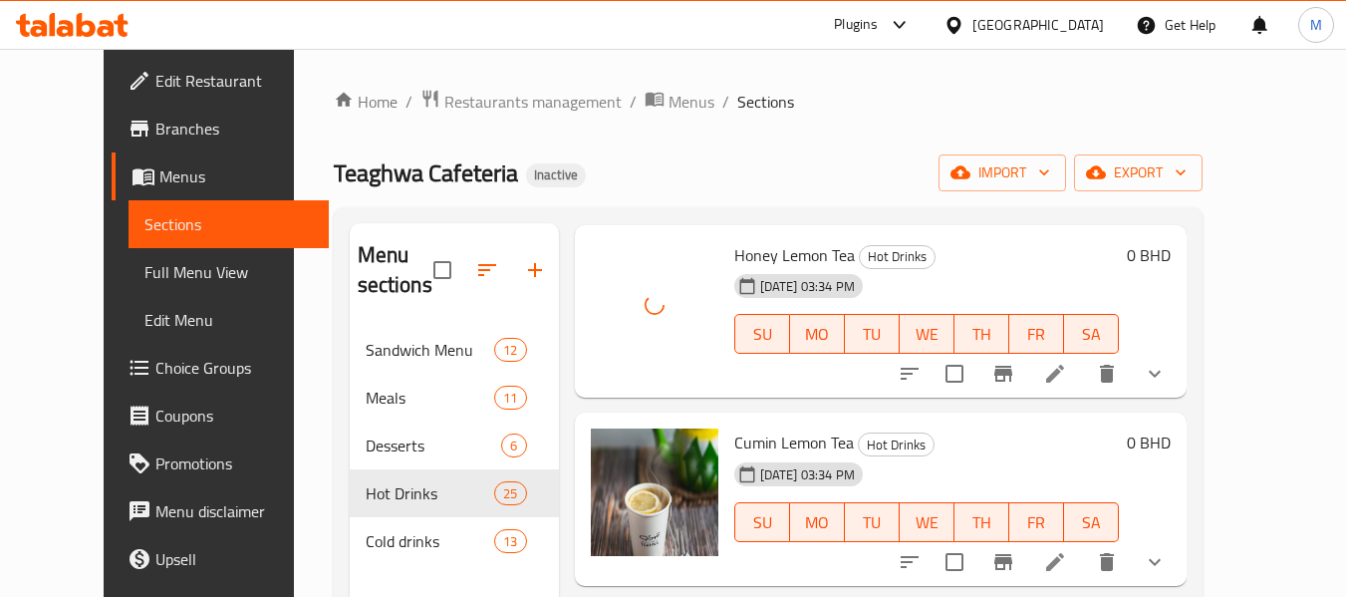
scroll to position [2192, 0]
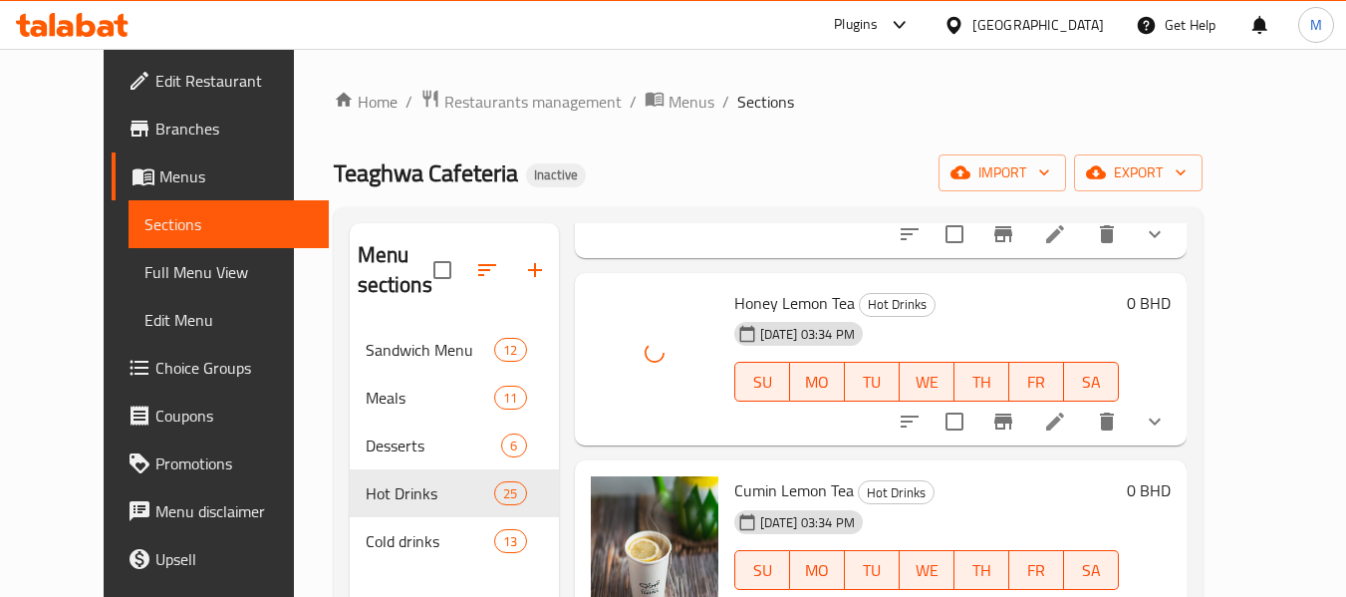
click at [769, 306] on span "Honey Lemon Tea" at bounding box center [794, 303] width 121 height 30
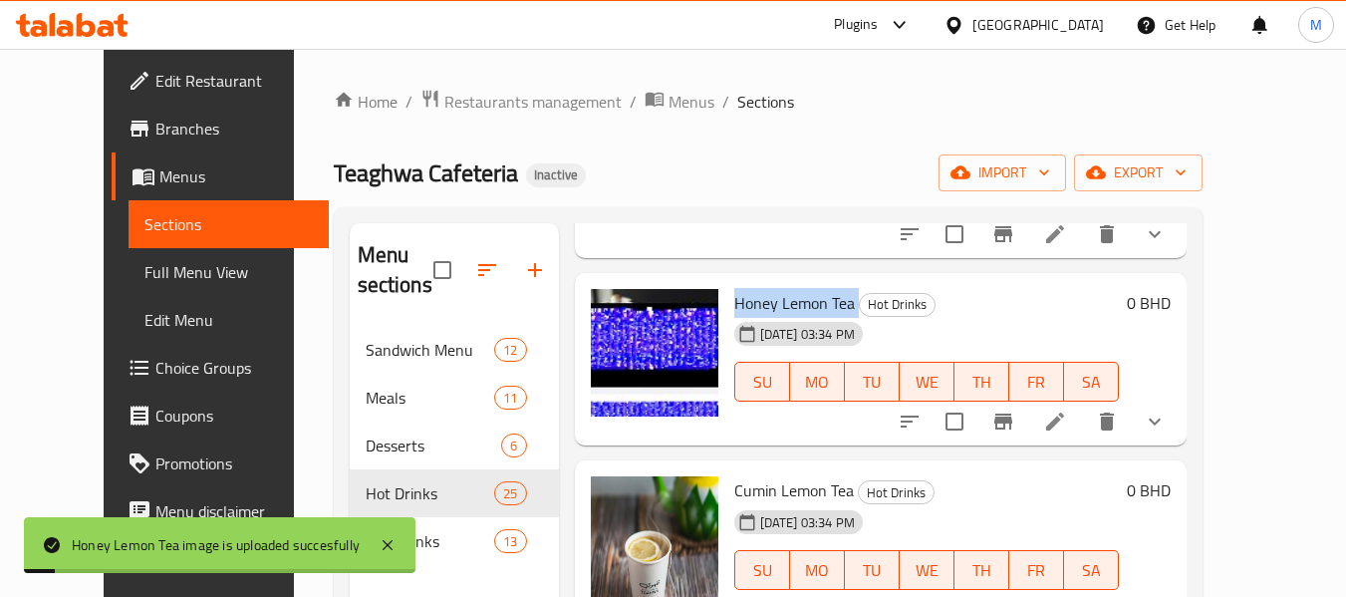
copy h6 "Honey Lemon Tea"
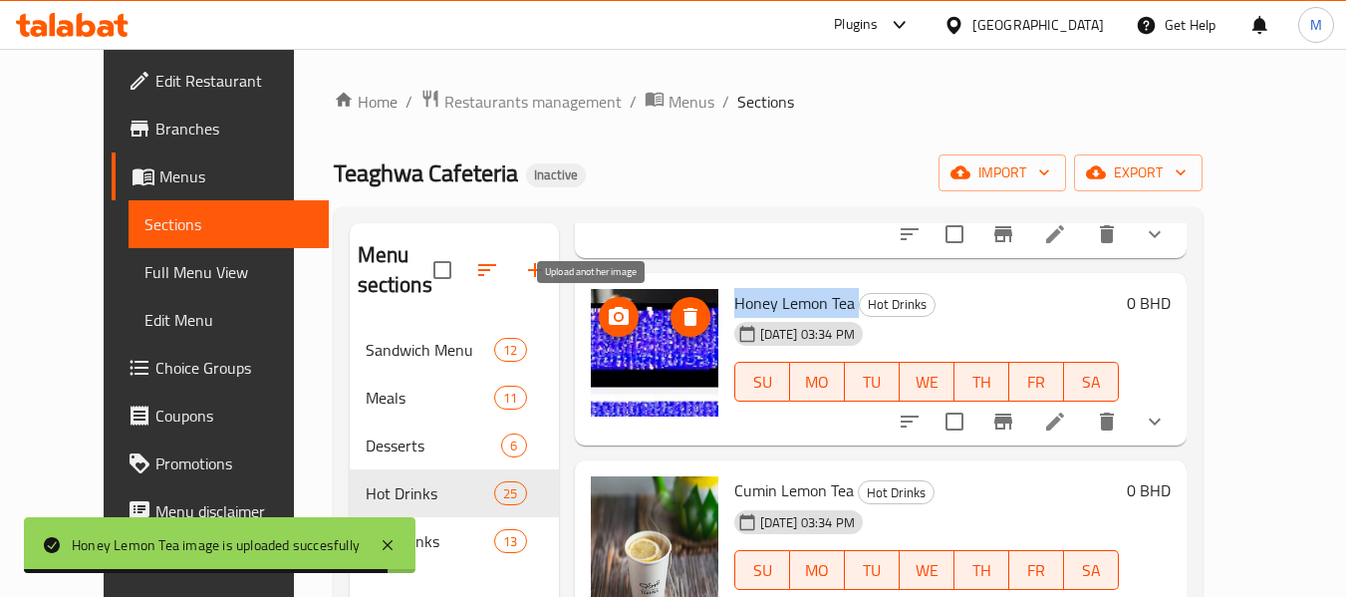
click at [609, 311] on icon "upload picture" at bounding box center [619, 316] width 20 height 18
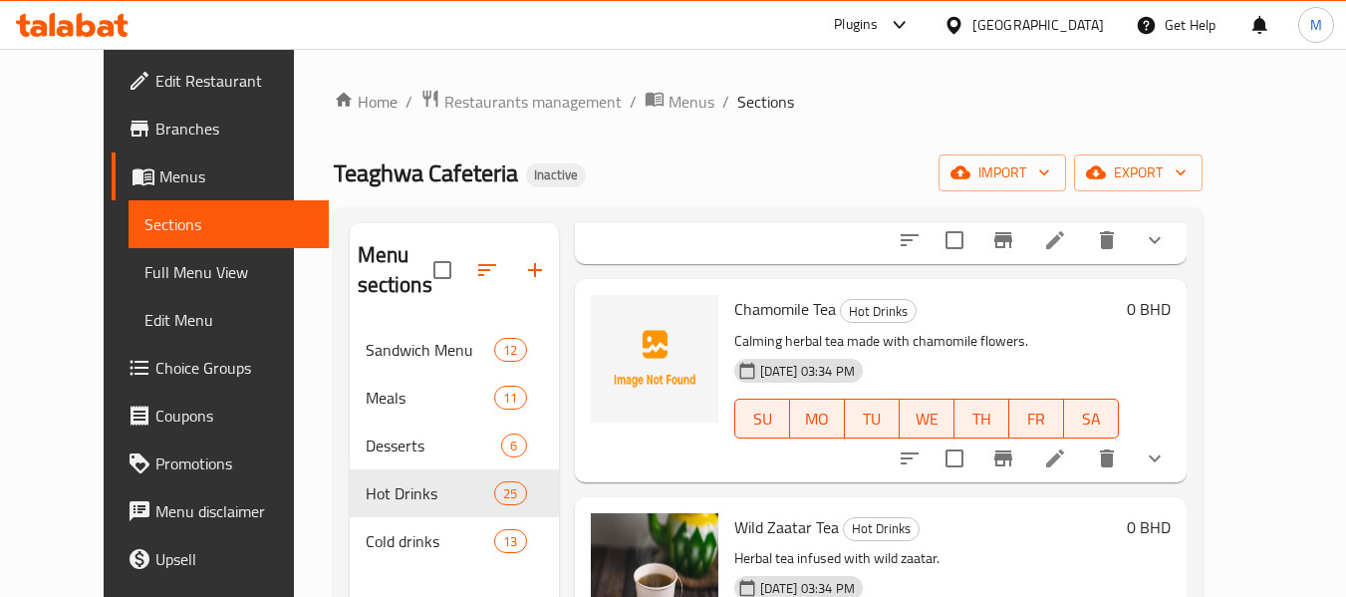
scroll to position [2790, 0]
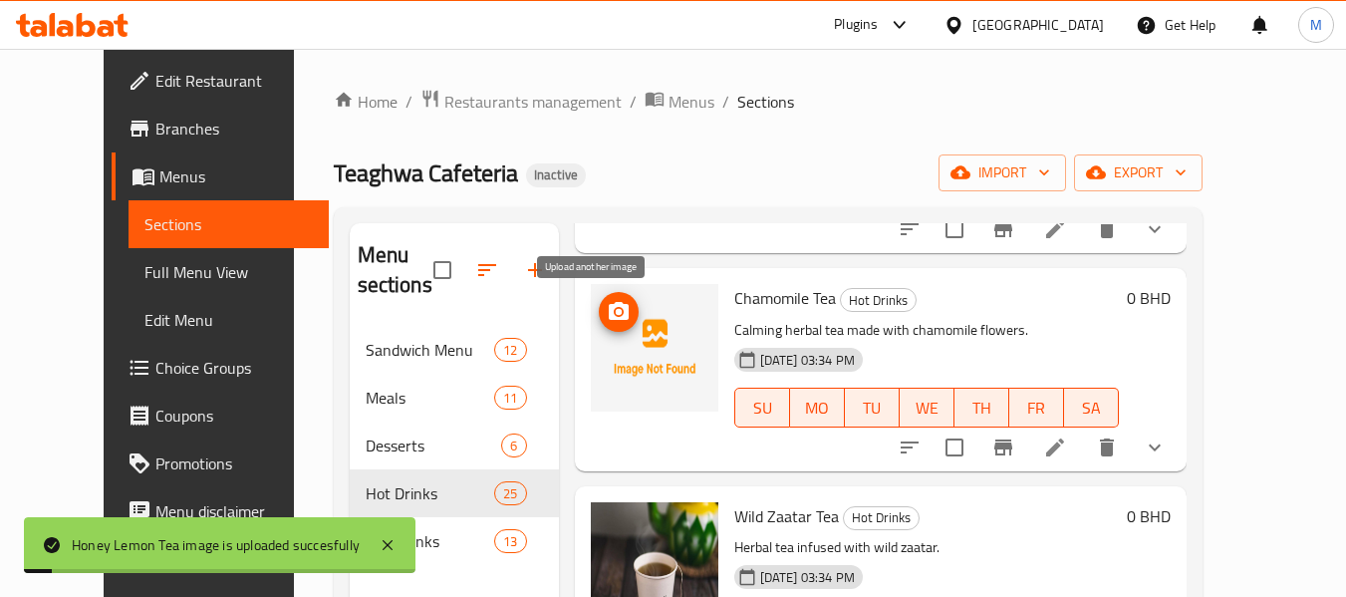
click at [605, 322] on span "upload picture" at bounding box center [619, 312] width 40 height 24
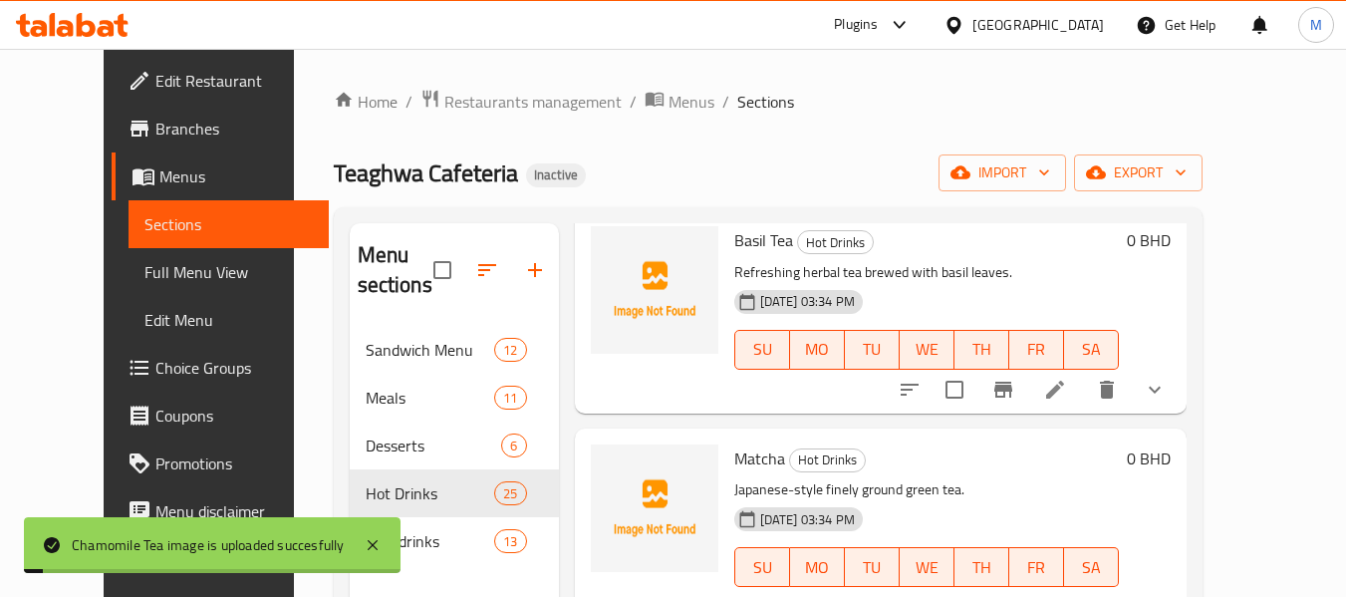
scroll to position [3288, 0]
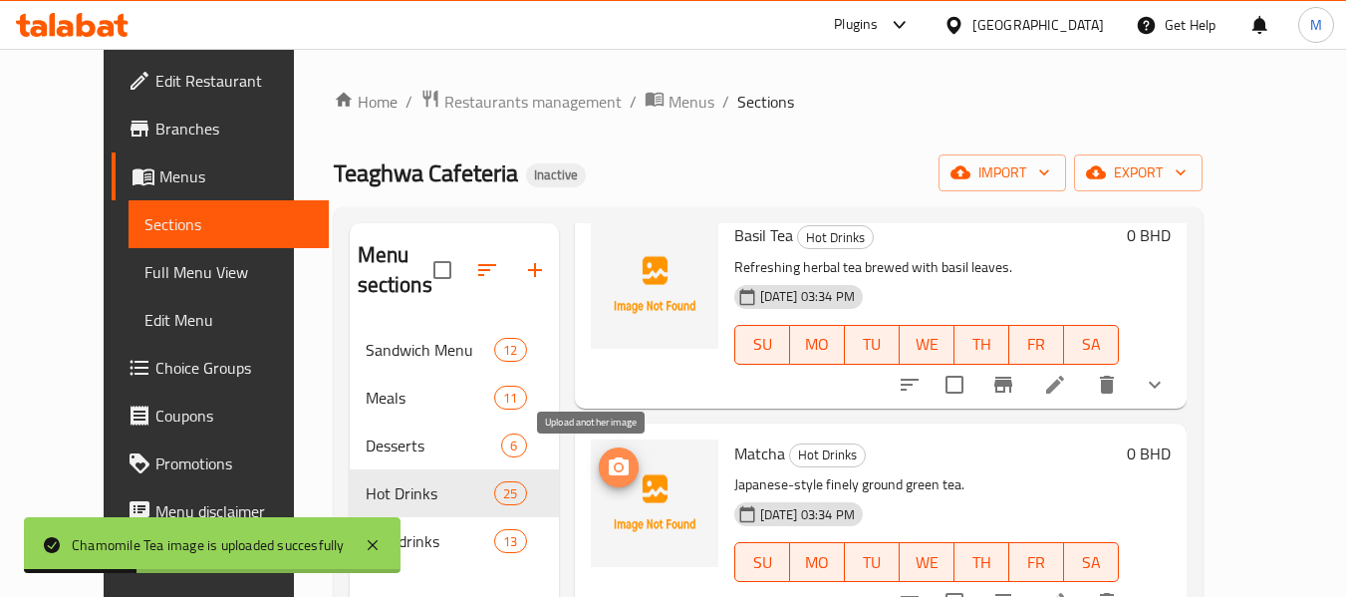
click at [599, 472] on span "upload picture" at bounding box center [619, 467] width 40 height 24
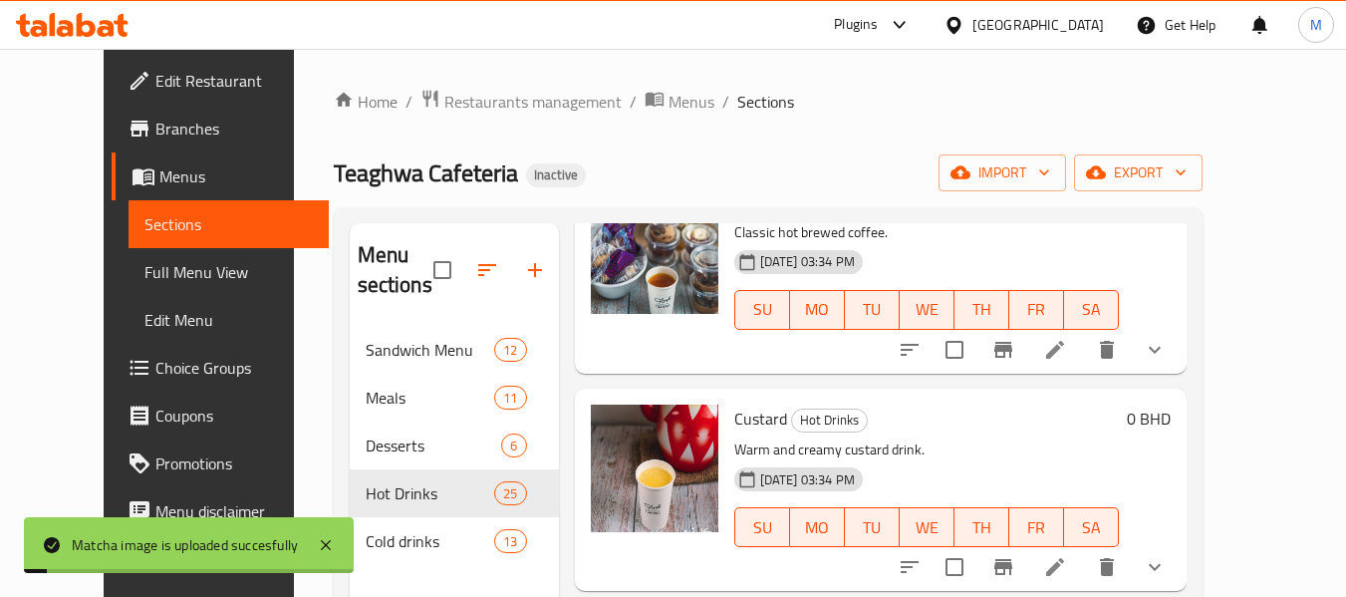
scroll to position [3488, 0]
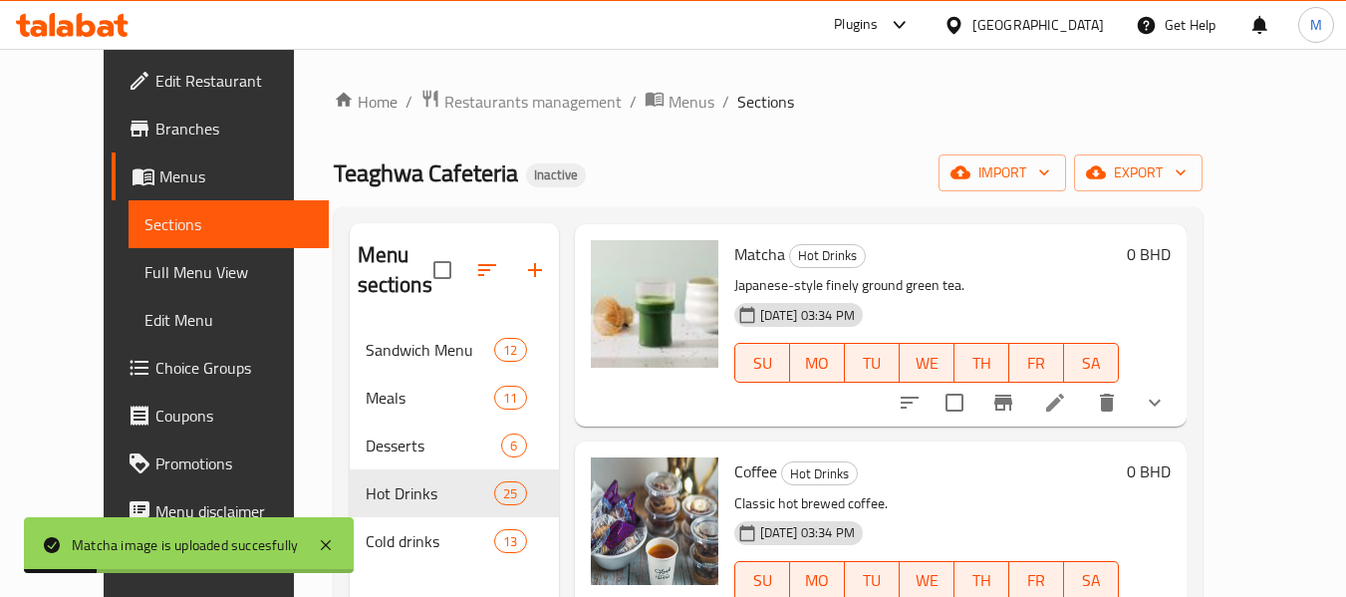
click at [893, 284] on p "Japanese-style finely ground green tea." at bounding box center [926, 285] width 385 height 25
copy div "Japanese-style finely ground green tea."
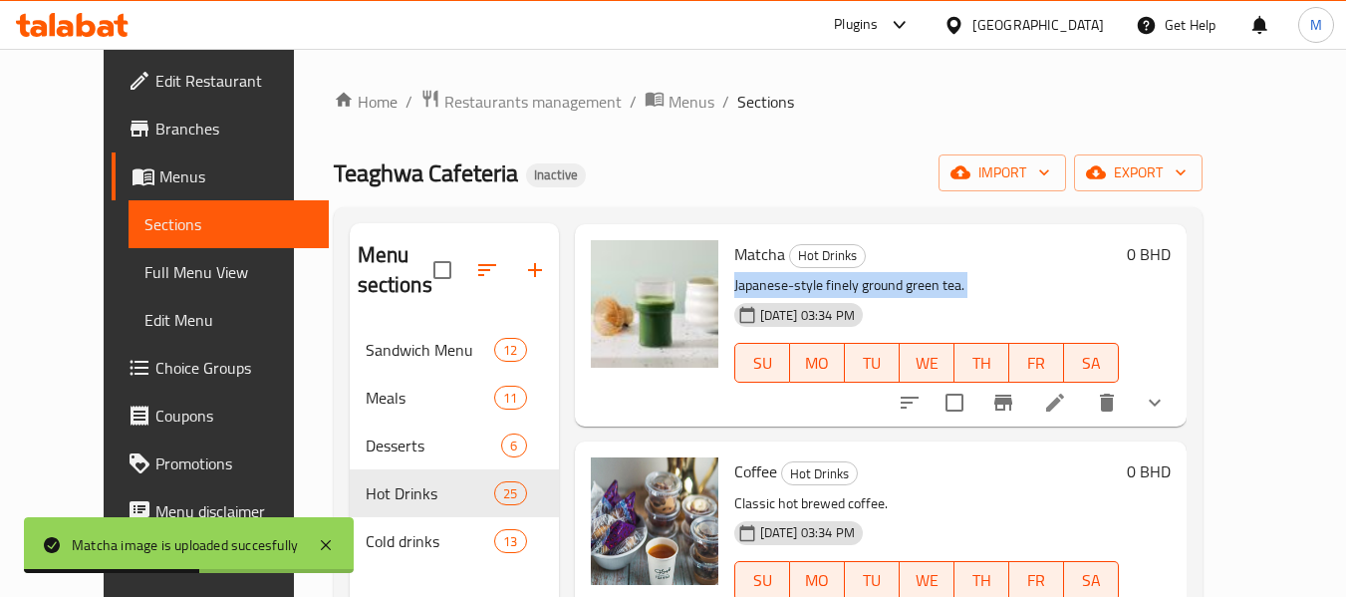
click at [896, 290] on p "Japanese-style finely ground green tea." at bounding box center [926, 285] width 385 height 25
drag, startPoint x: 950, startPoint y: 286, endPoint x: 877, endPoint y: 290, distance: 72.8
click at [877, 290] on p "Japanese-style finely ground green tea." at bounding box center [926, 285] width 385 height 25
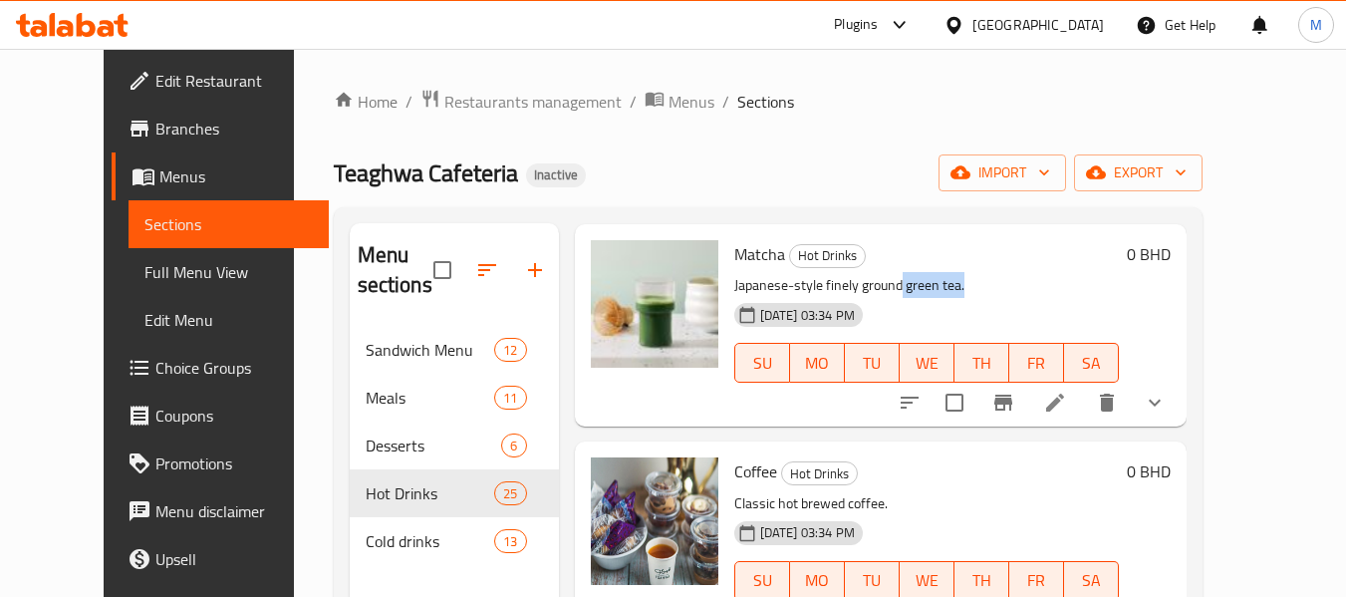
copy p "green tea."
click at [591, 248] on img at bounding box center [655, 304] width 128 height 128
click at [609, 260] on icon "upload picture" at bounding box center [619, 267] width 20 height 18
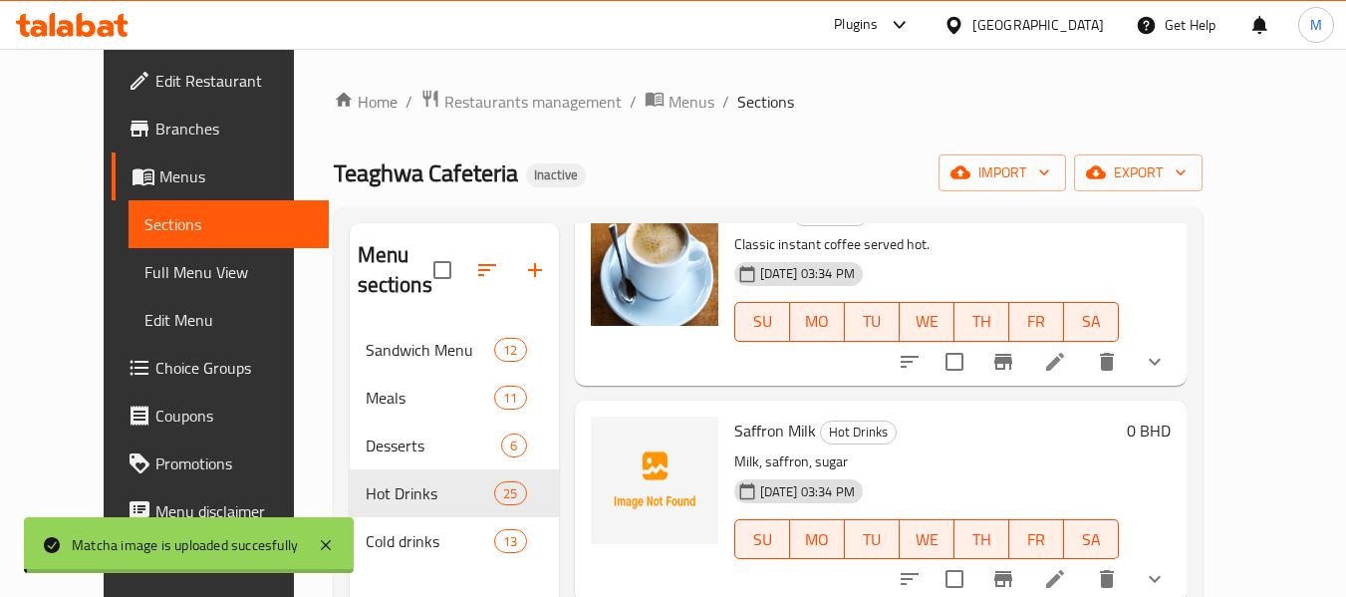
scroll to position [4783, 0]
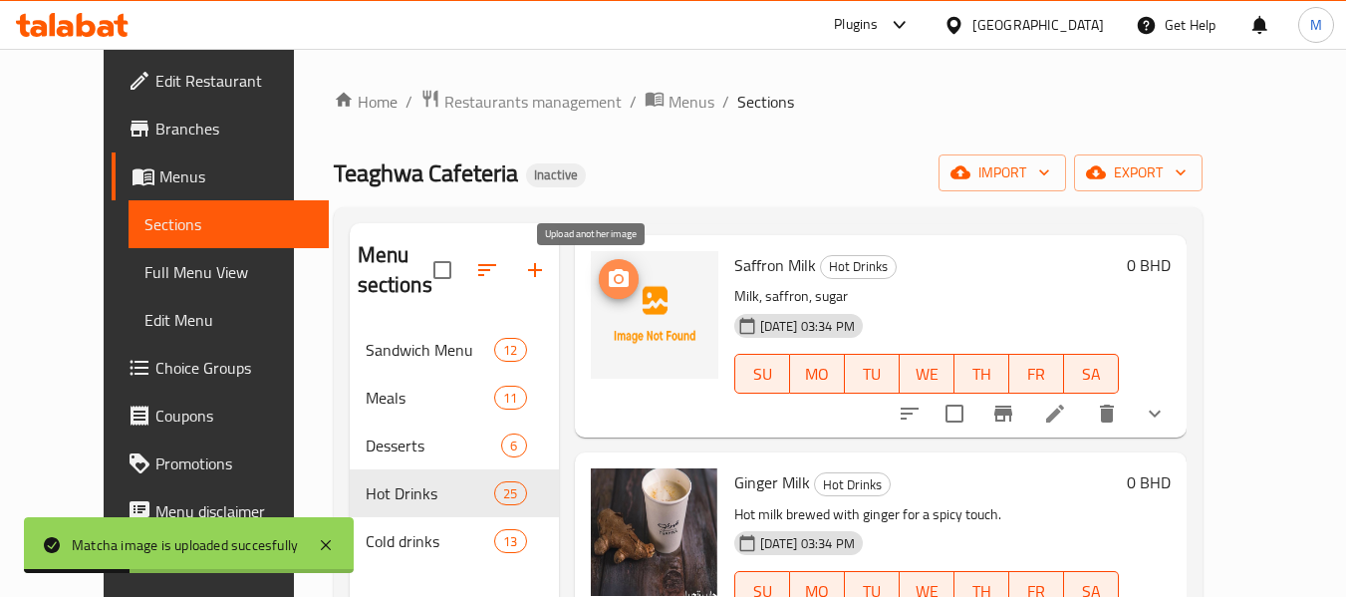
click at [609, 276] on icon "upload picture" at bounding box center [619, 278] width 20 height 18
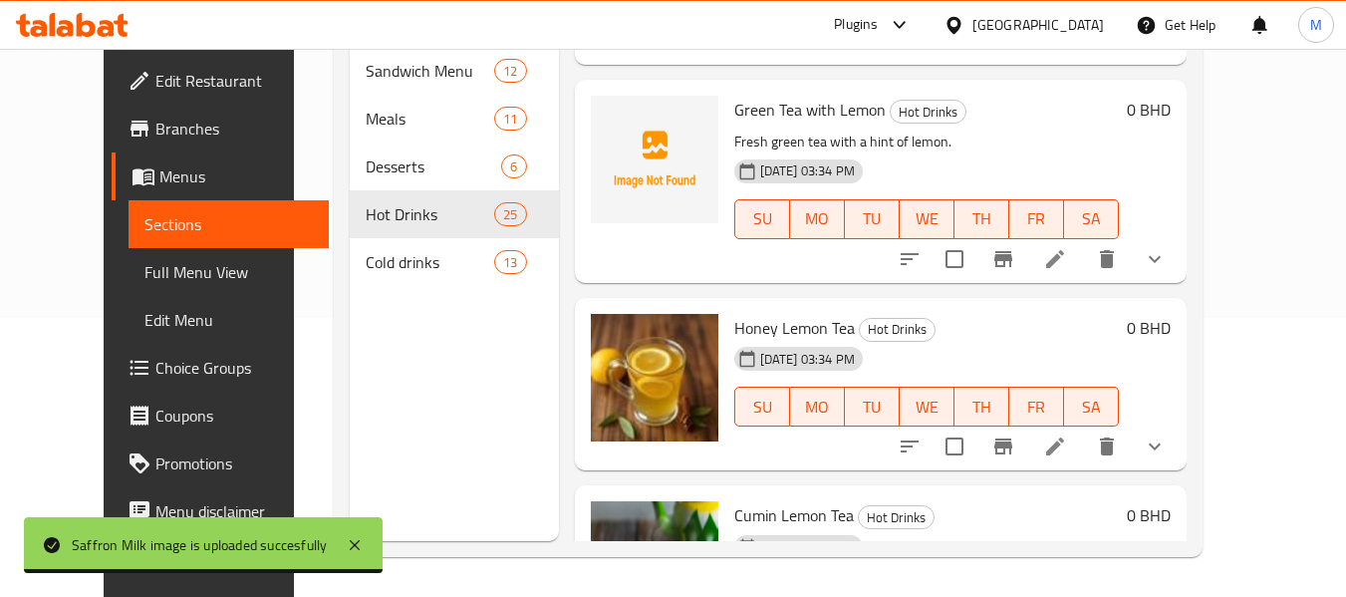
scroll to position [1617, 0]
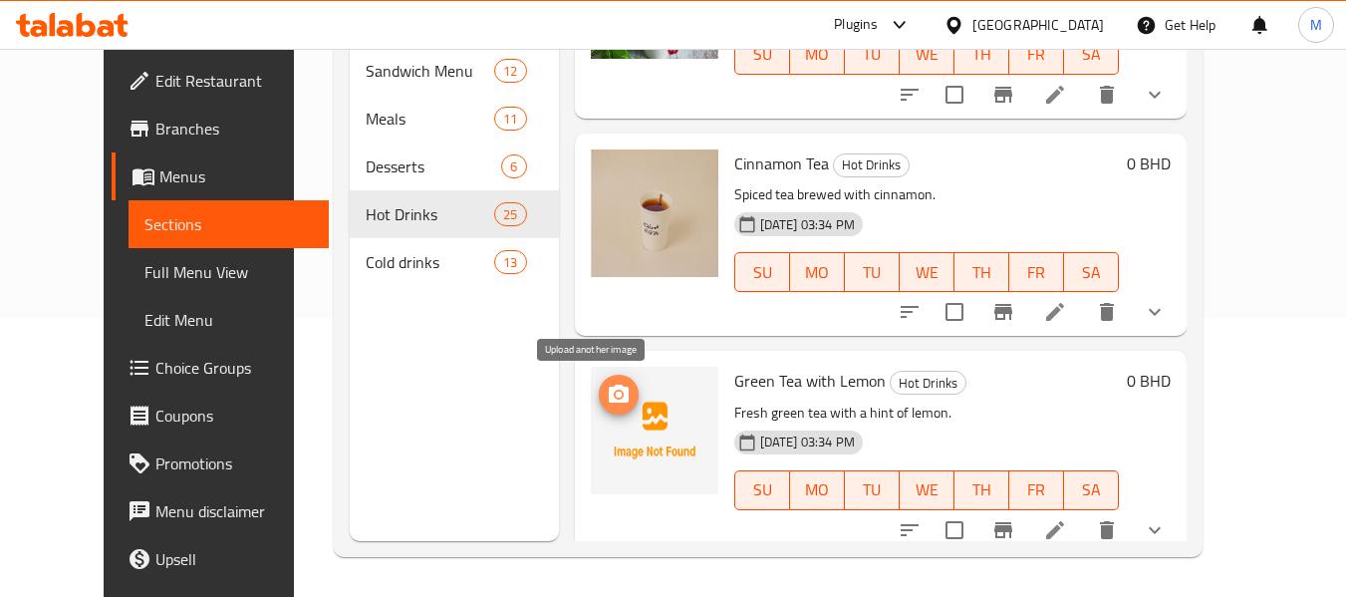
click at [607, 387] on icon "upload picture" at bounding box center [619, 395] width 24 height 24
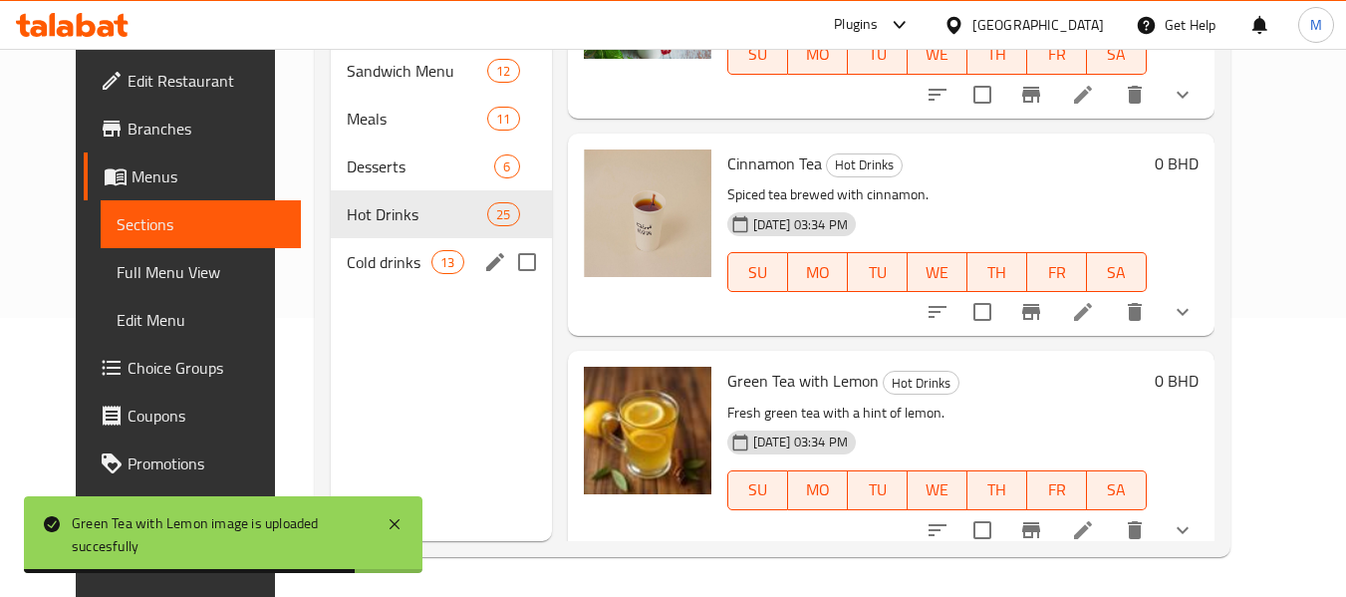
click at [362, 273] on span "Cold drinks" at bounding box center [389, 262] width 85 height 24
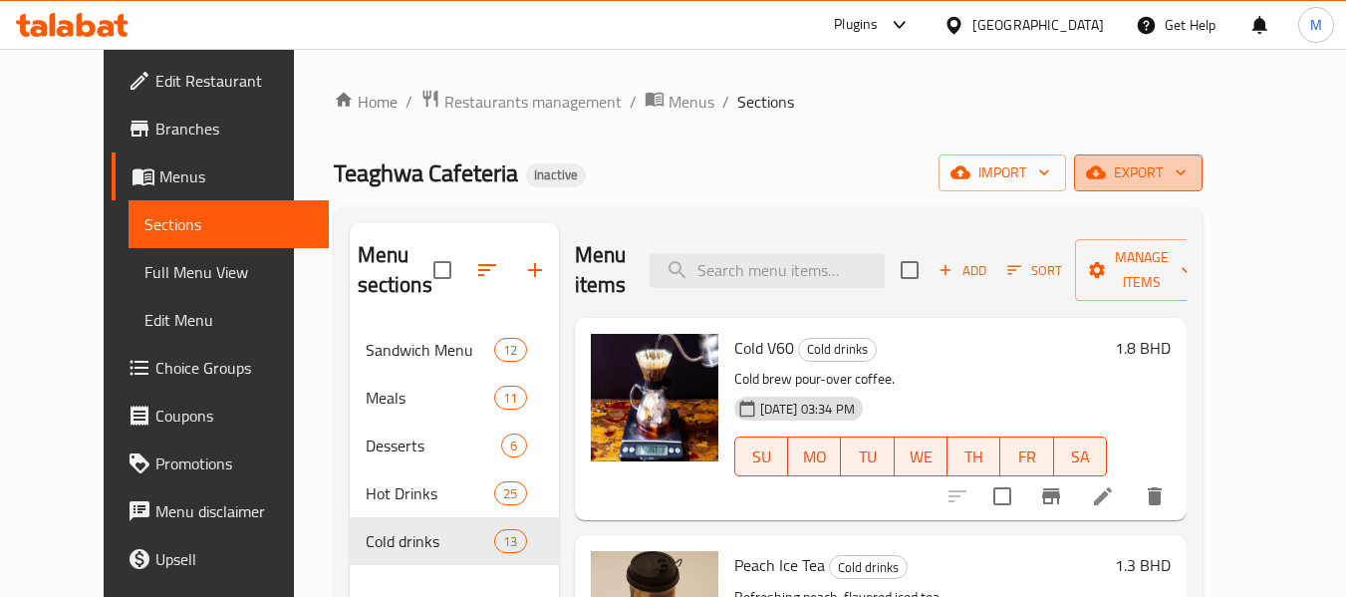
click at [1203, 186] on button "export" at bounding box center [1138, 172] width 129 height 37
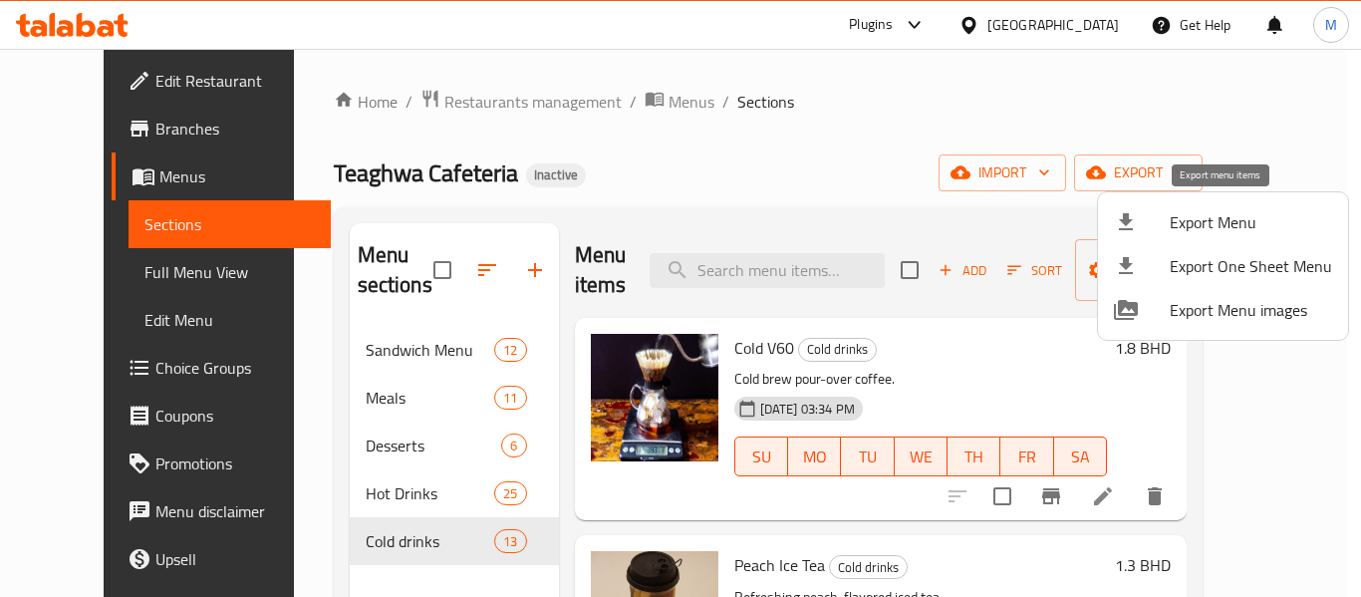
click at [1193, 215] on span "Export Menu" at bounding box center [1251, 222] width 162 height 24
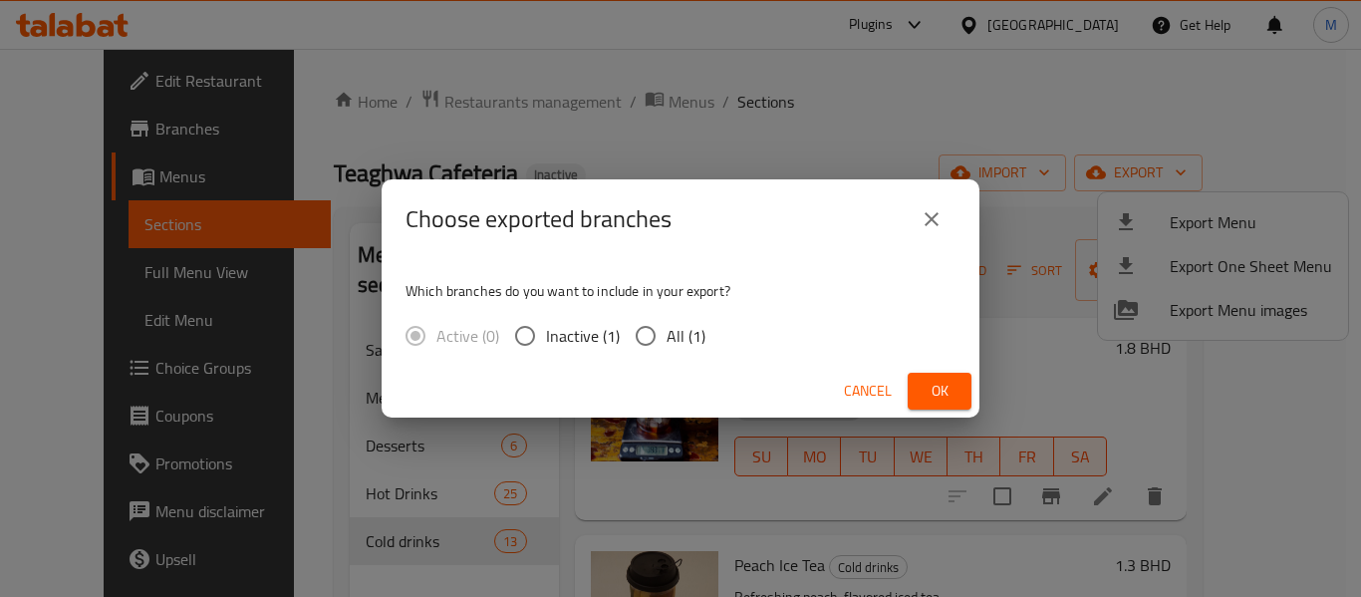
click at [689, 338] on span "All (1)" at bounding box center [686, 336] width 39 height 24
click at [667, 338] on input "All (1)" at bounding box center [646, 336] width 42 height 42
radio input "true"
click at [930, 385] on span "Ok" at bounding box center [940, 391] width 32 height 25
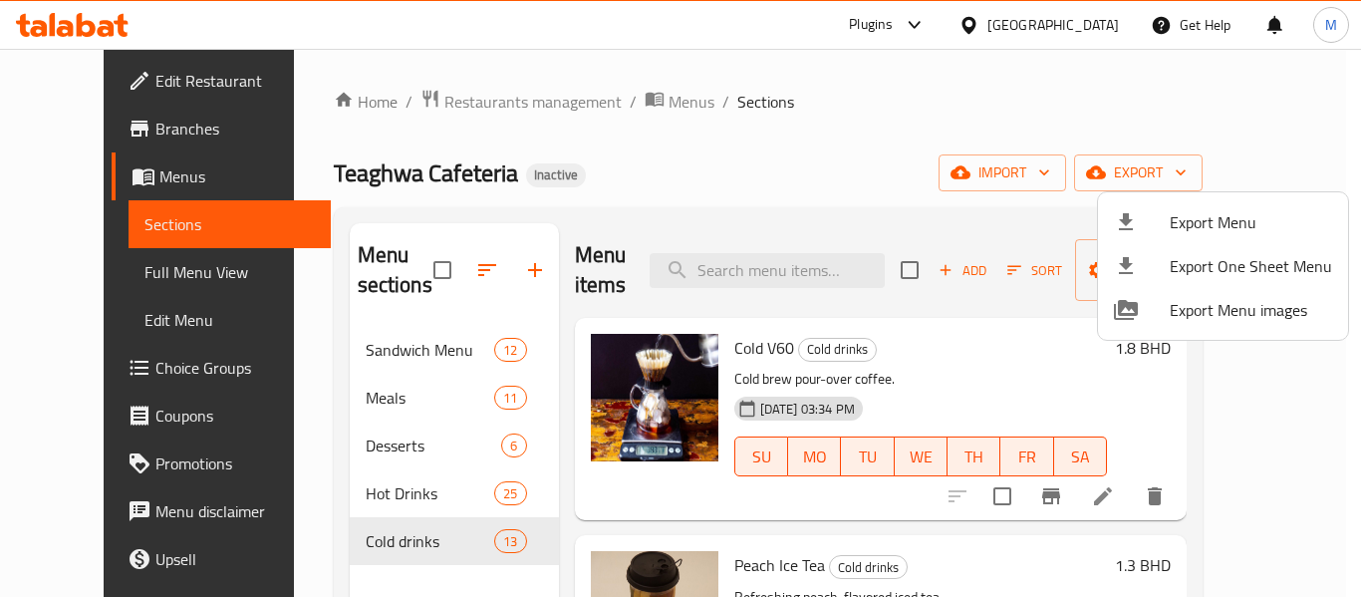
click at [501, 110] on div at bounding box center [680, 298] width 1361 height 597
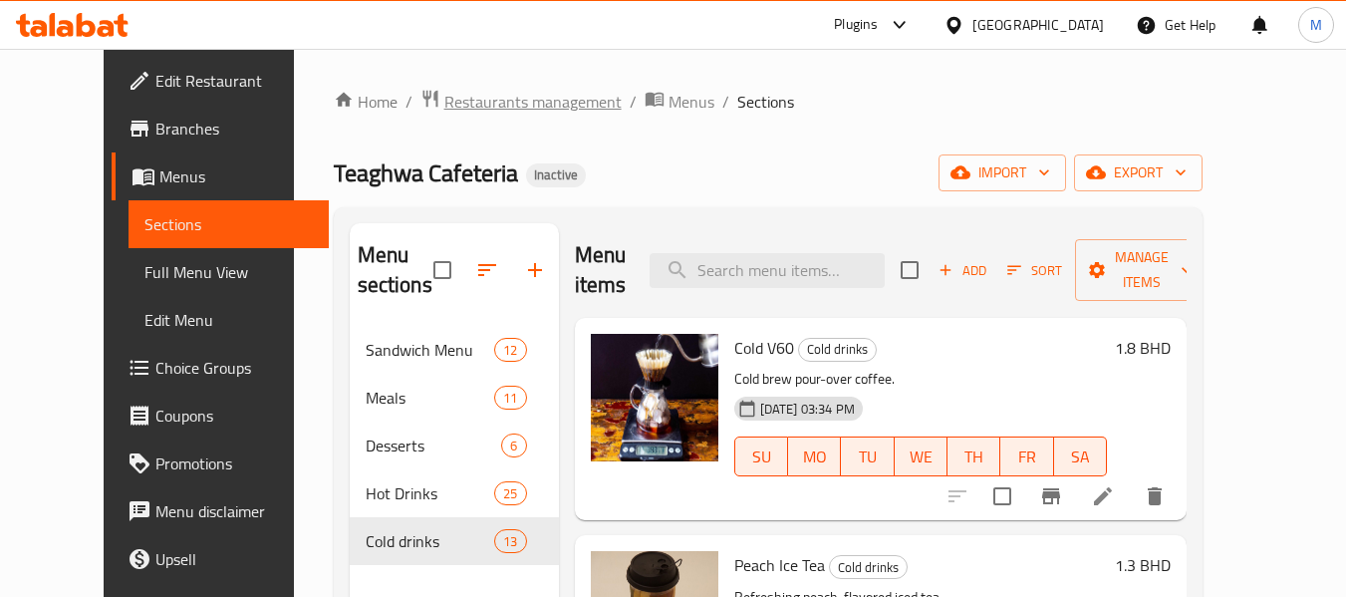
click at [499, 110] on span "Restaurants management" at bounding box center [532, 102] width 177 height 24
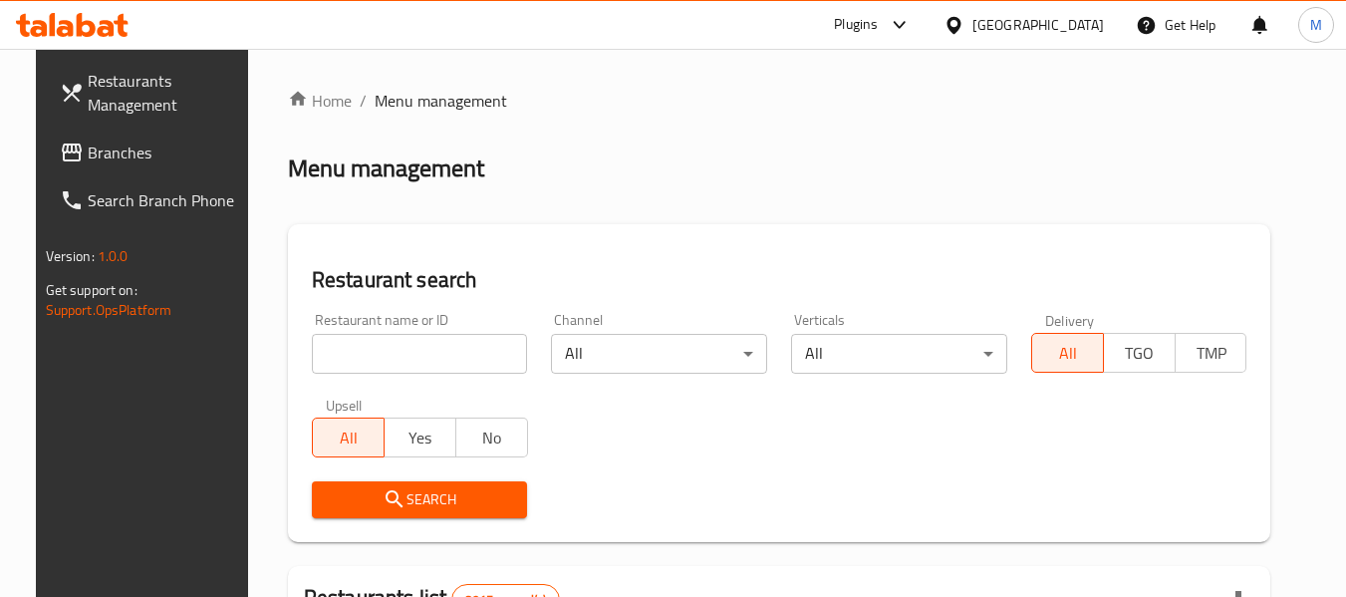
click at [1073, 34] on div "[GEOGRAPHIC_DATA]" at bounding box center [1039, 25] width 132 height 22
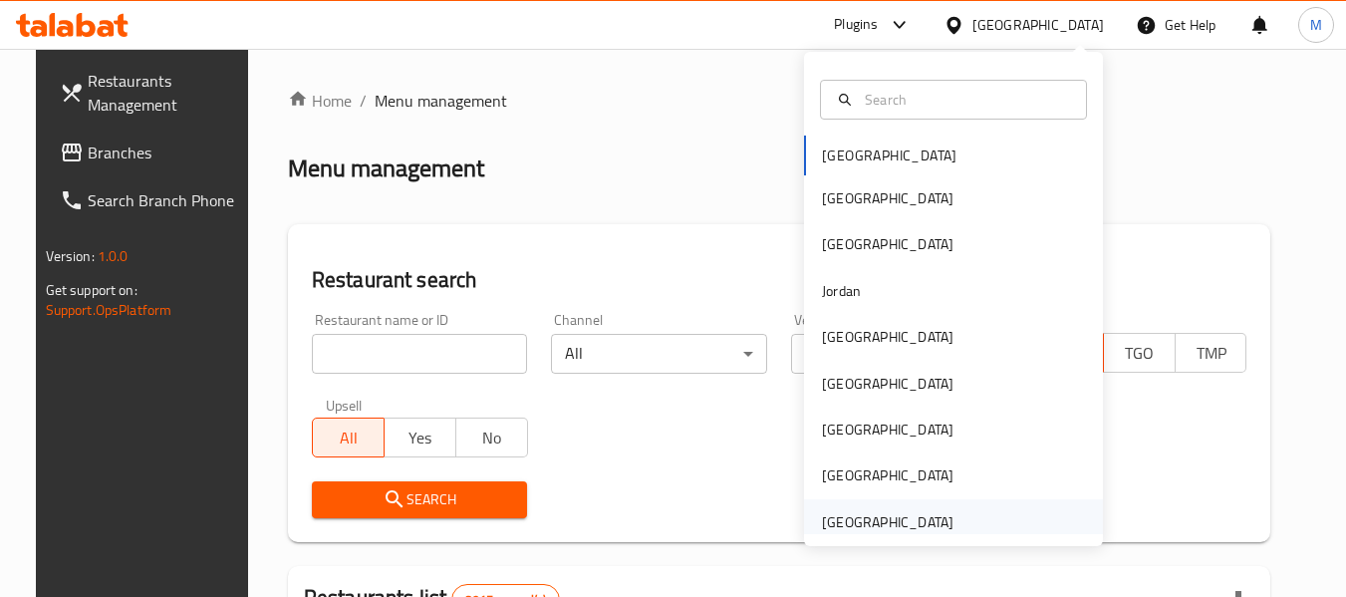
click at [886, 515] on div "[GEOGRAPHIC_DATA]" at bounding box center [888, 522] width 132 height 22
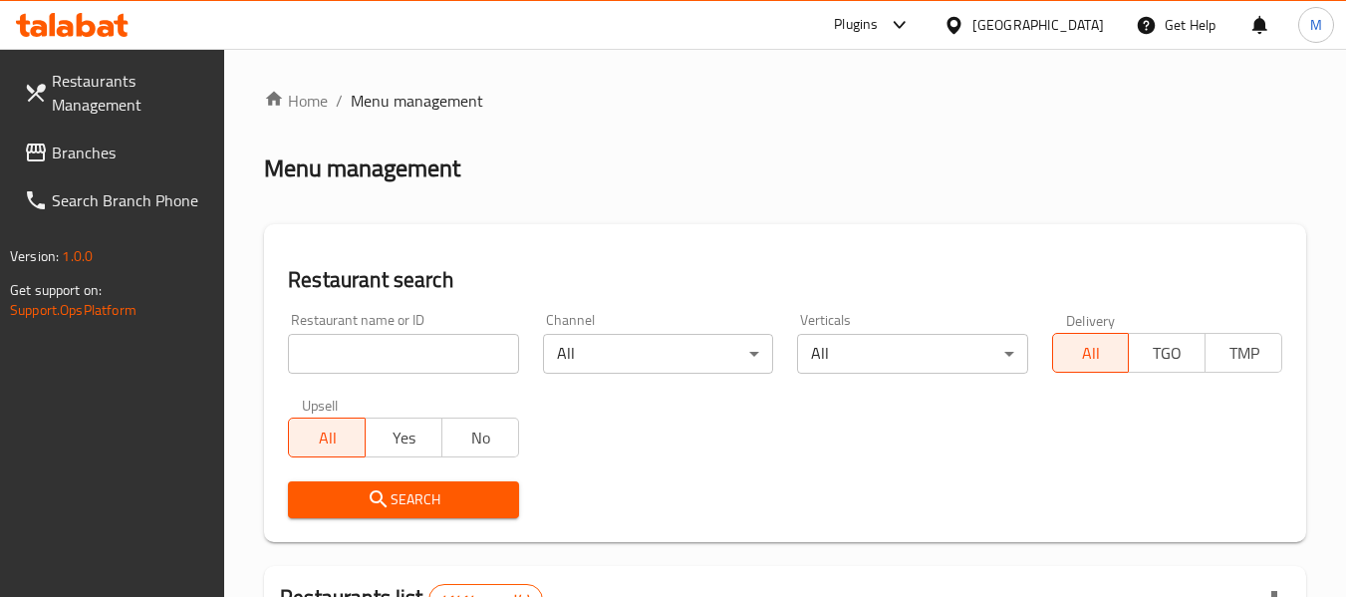
click at [430, 366] on input "search" at bounding box center [403, 354] width 230 height 40
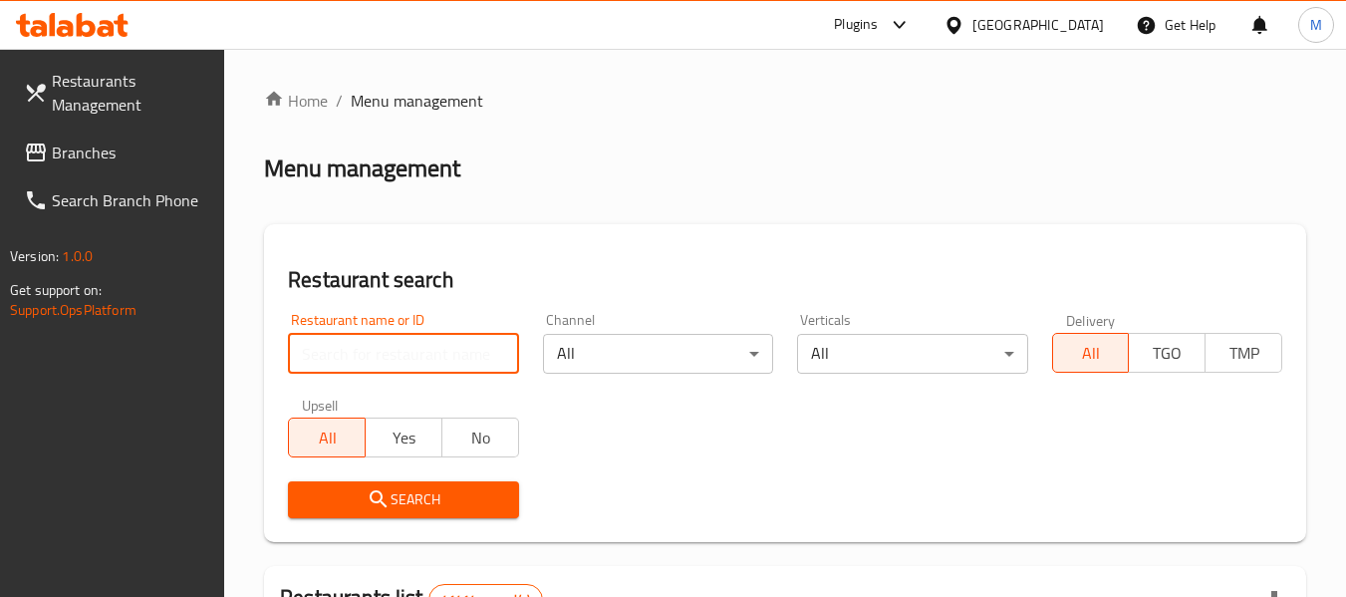
paste input "GHOSN ALSHAY CAFETERIA"
type input "[PERSON_NAME] CAFETERI"
click button "Search" at bounding box center [403, 499] width 230 height 37
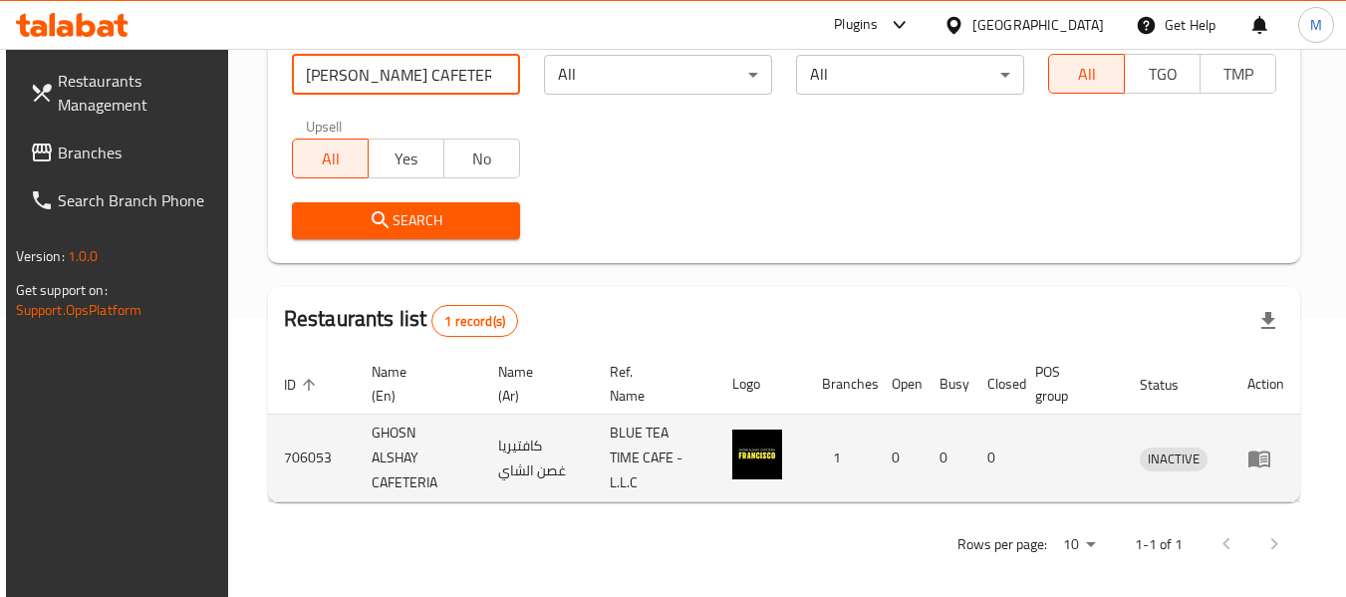
scroll to position [292, 0]
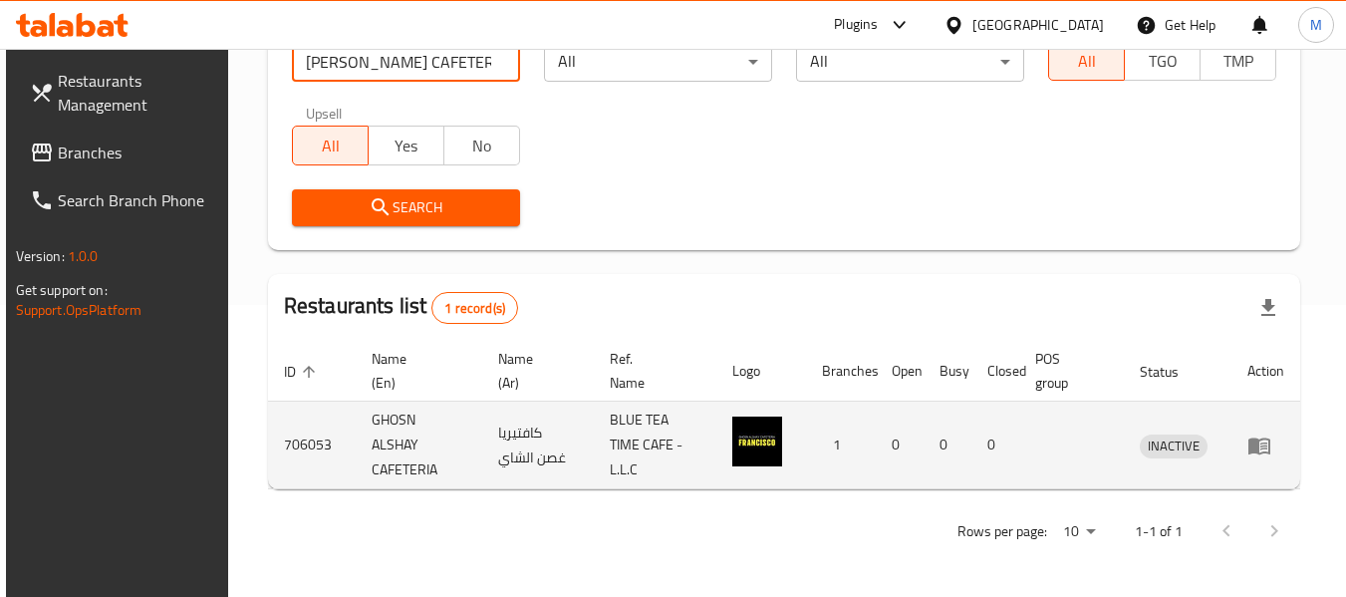
click at [1252, 450] on td "enhanced table" at bounding box center [1266, 446] width 69 height 88
click at [1259, 446] on icon "enhanced table" at bounding box center [1260, 445] width 22 height 17
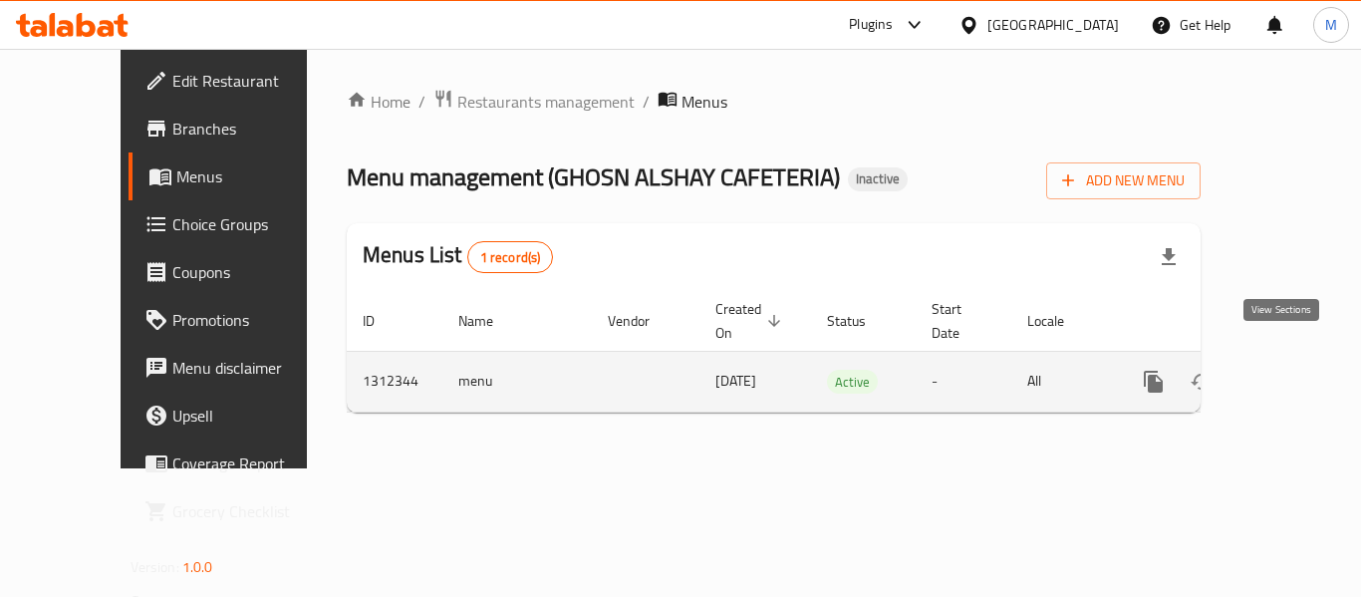
click at [1285, 370] on icon "enhanced table" at bounding box center [1297, 382] width 24 height 24
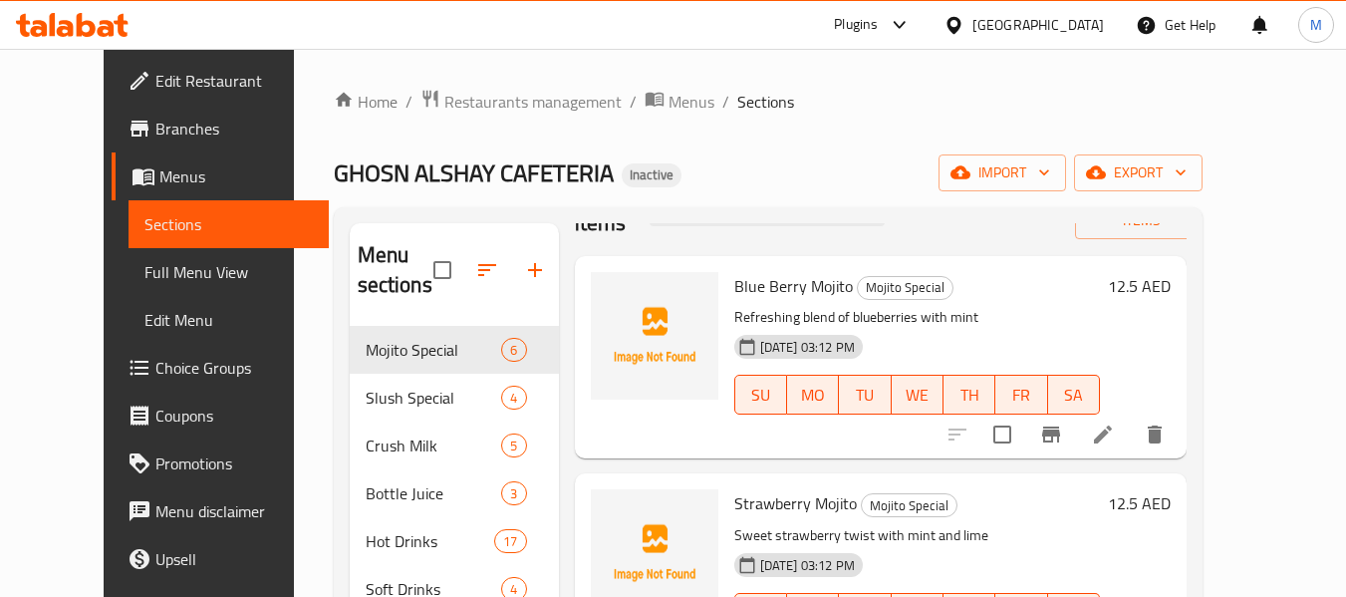
scroll to position [175, 0]
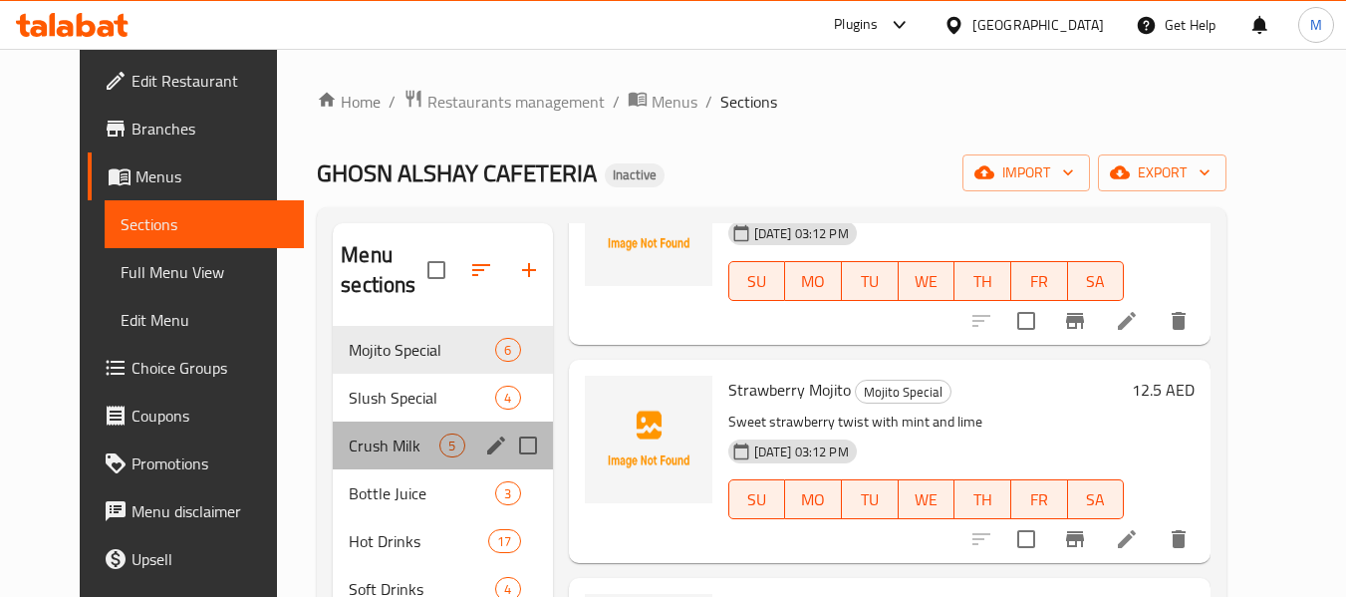
click at [343, 430] on div "Crush Milk 5" at bounding box center [442, 445] width 219 height 48
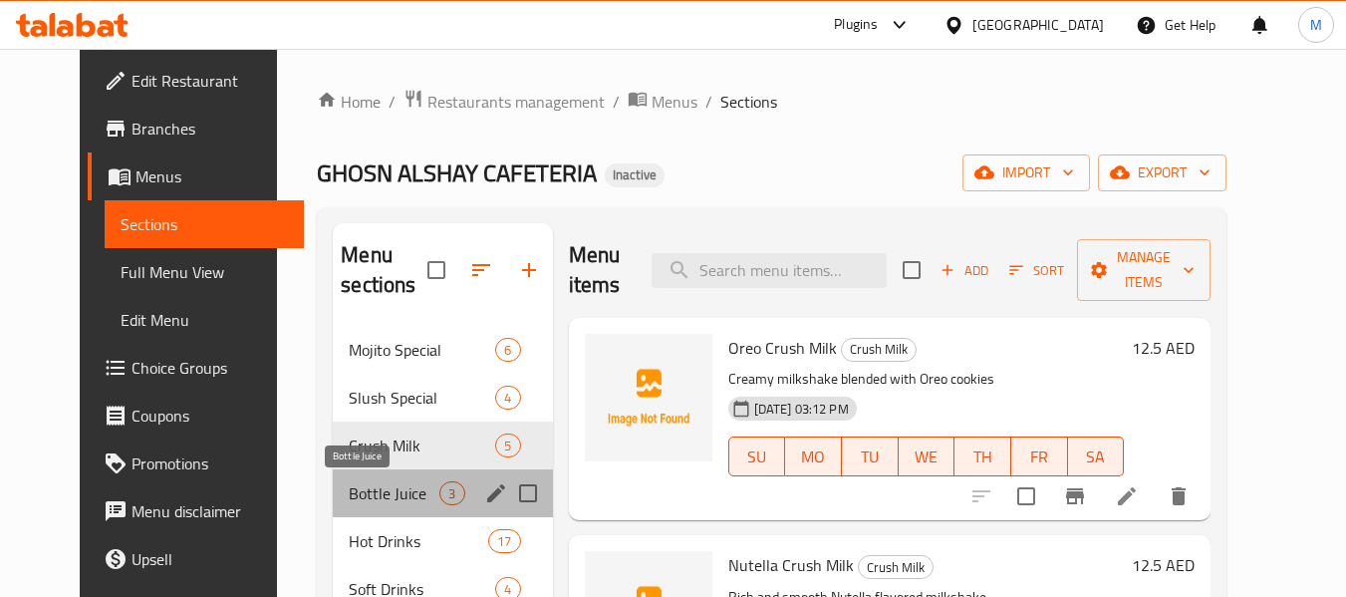
click at [354, 497] on span "Bottle Juice" at bounding box center [394, 493] width 91 height 24
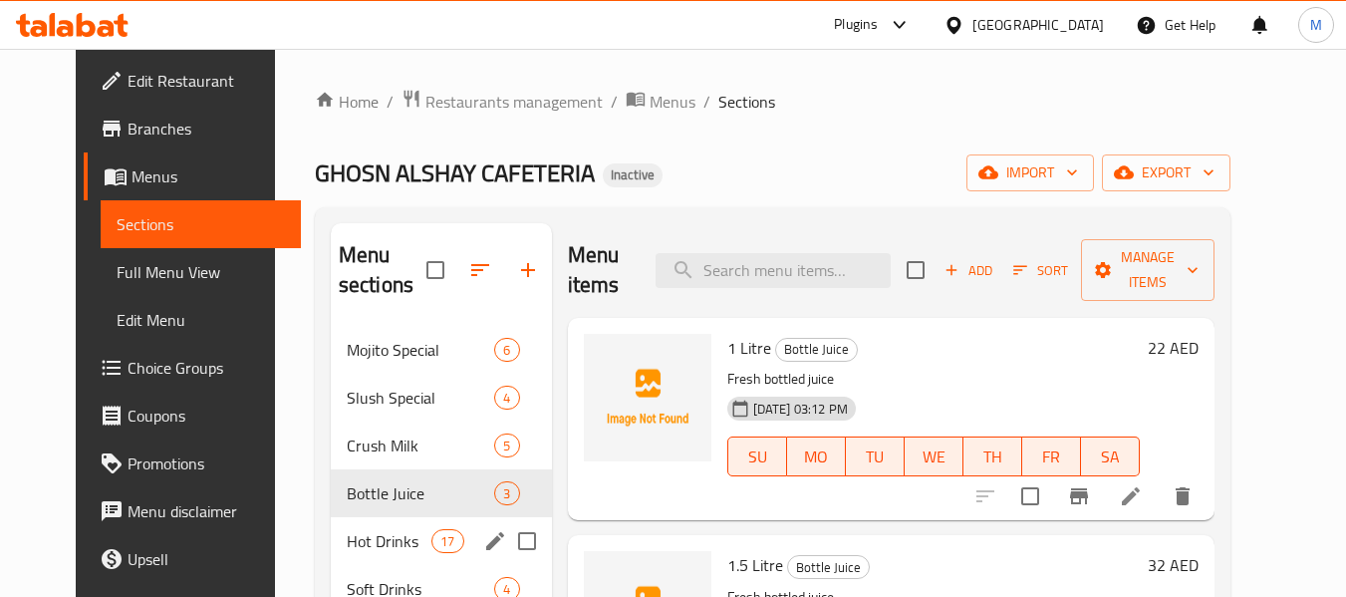
click at [367, 559] on div "Hot Drinks 17" at bounding box center [441, 541] width 221 height 48
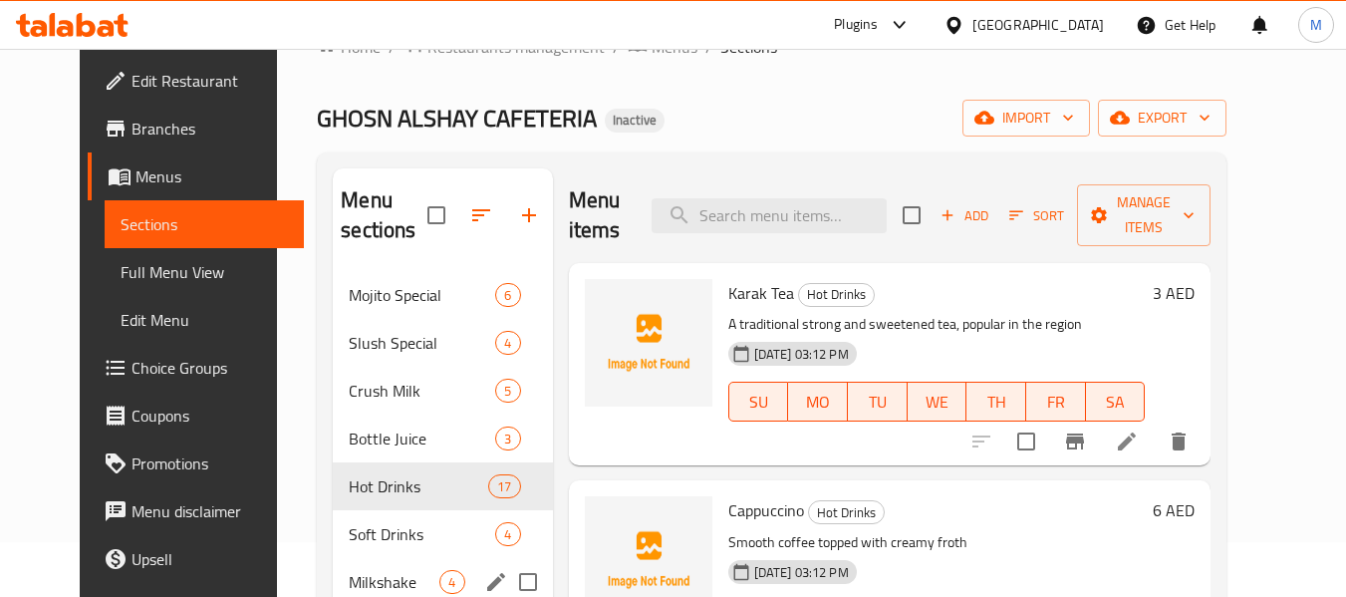
scroll to position [399, 0]
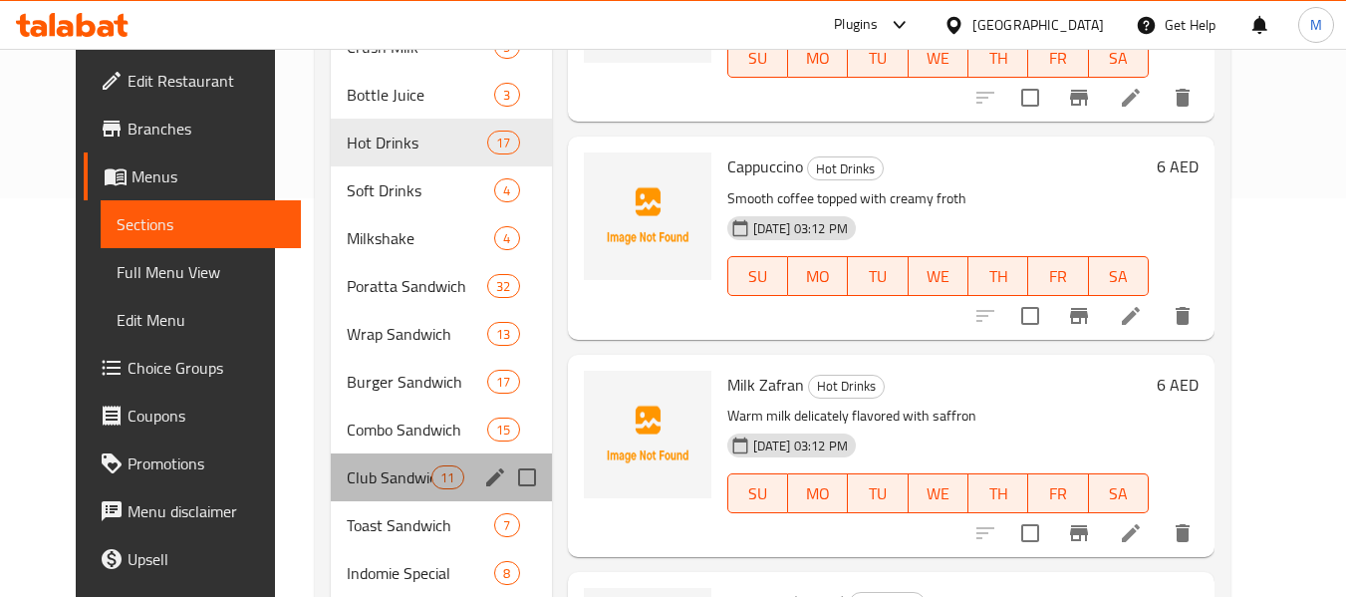
click at [370, 453] on div "Club Sandwich 11" at bounding box center [441, 477] width 221 height 48
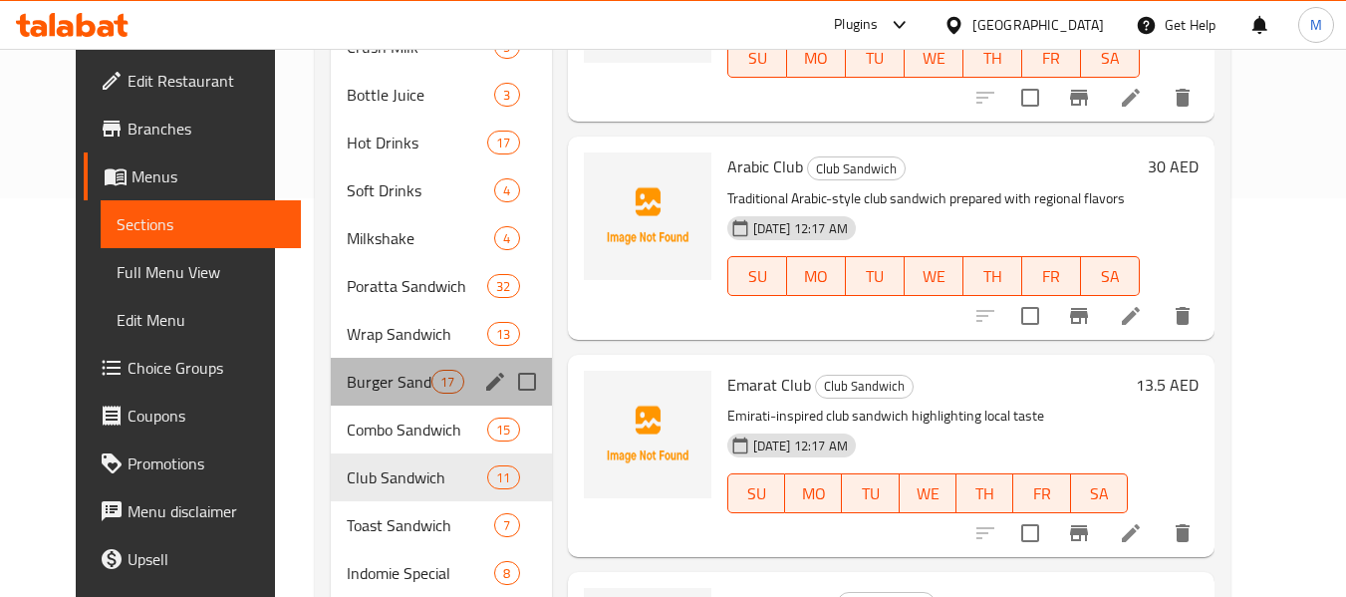
click at [396, 359] on div "Burger Sandwich 17" at bounding box center [441, 382] width 221 height 48
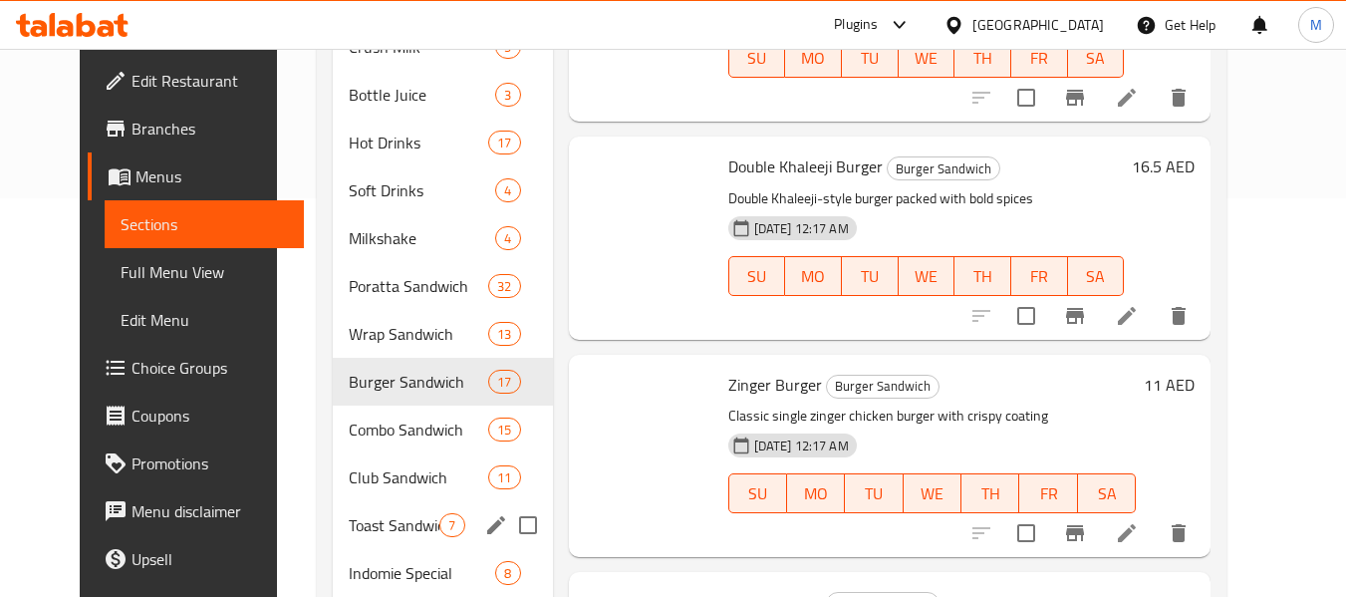
click at [389, 533] on span "Toast Sandwich" at bounding box center [394, 525] width 91 height 24
